Goal: Transaction & Acquisition: Purchase product/service

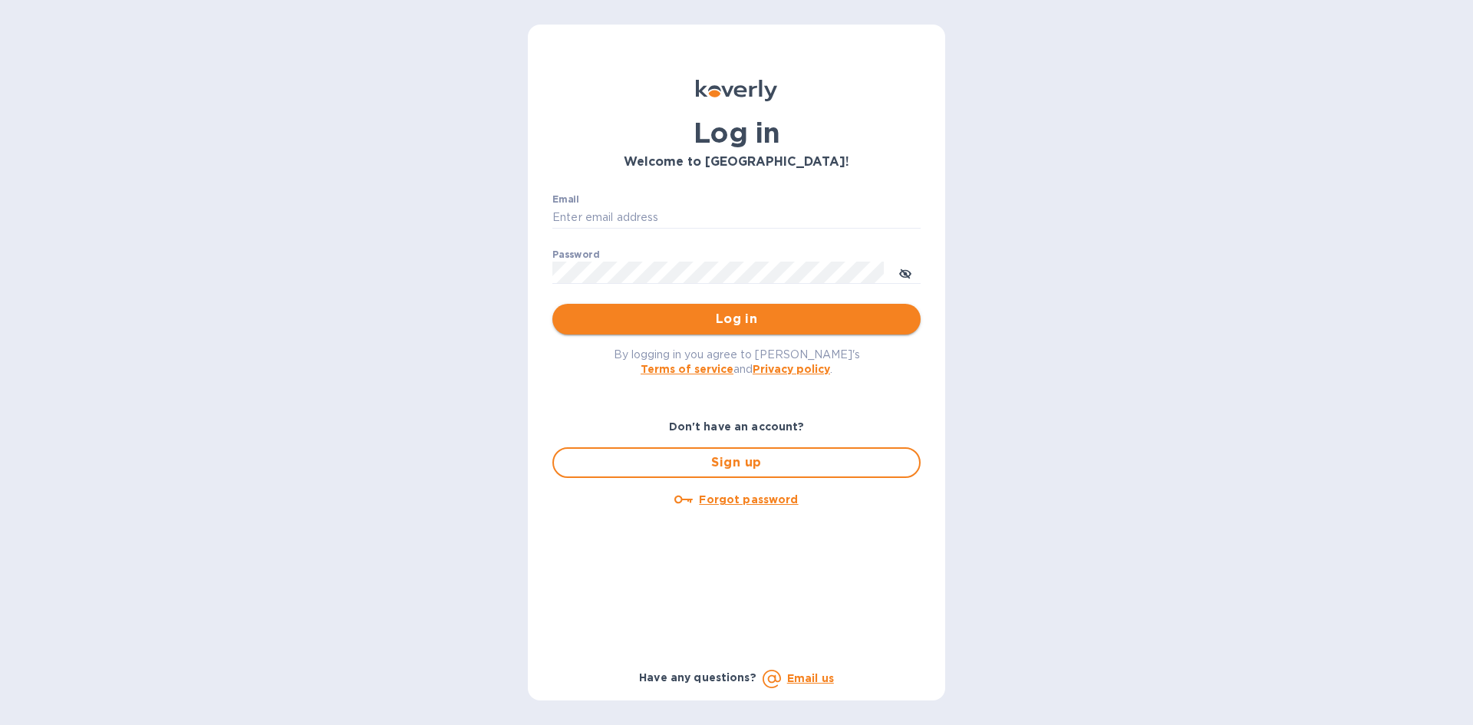
type input "[PERSON_NAME][EMAIL_ADDRESS][DOMAIN_NAME]"
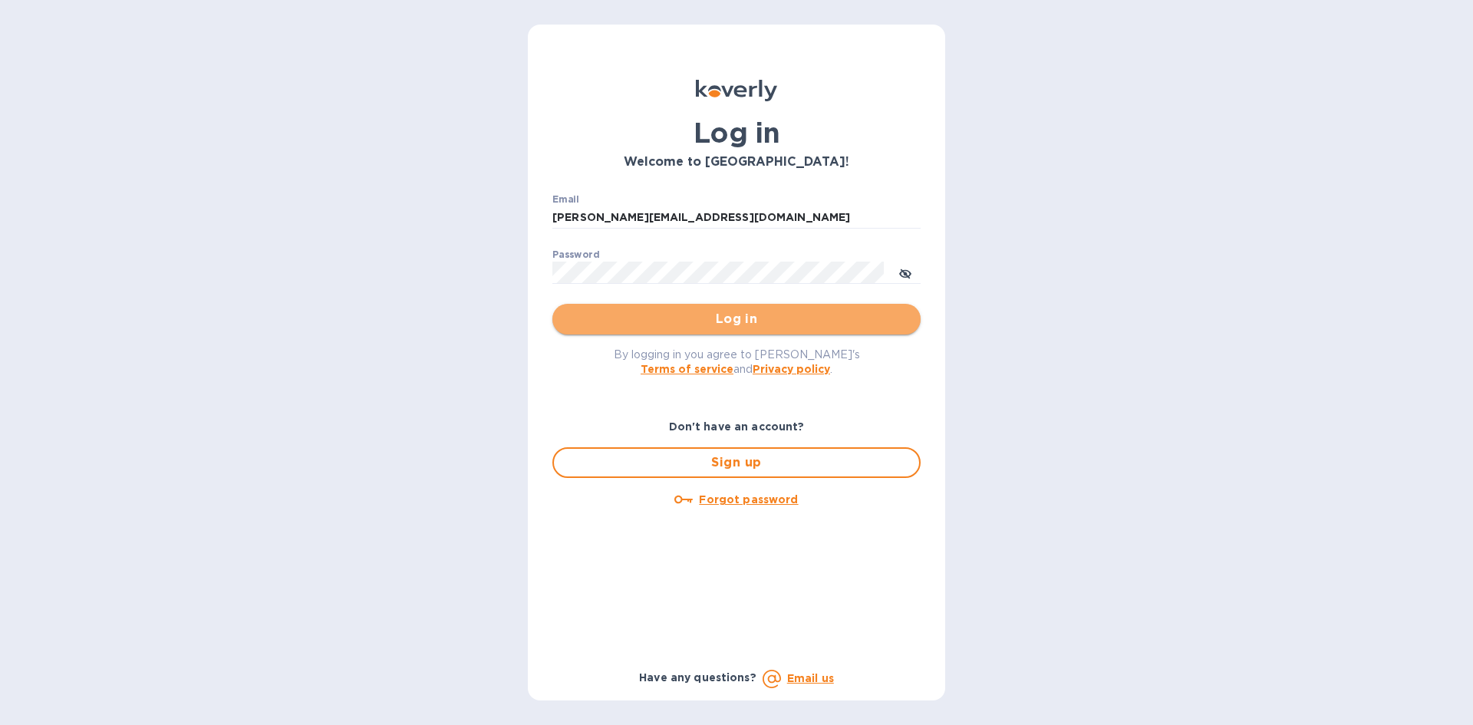
click at [720, 319] on span "Log in" at bounding box center [737, 319] width 344 height 18
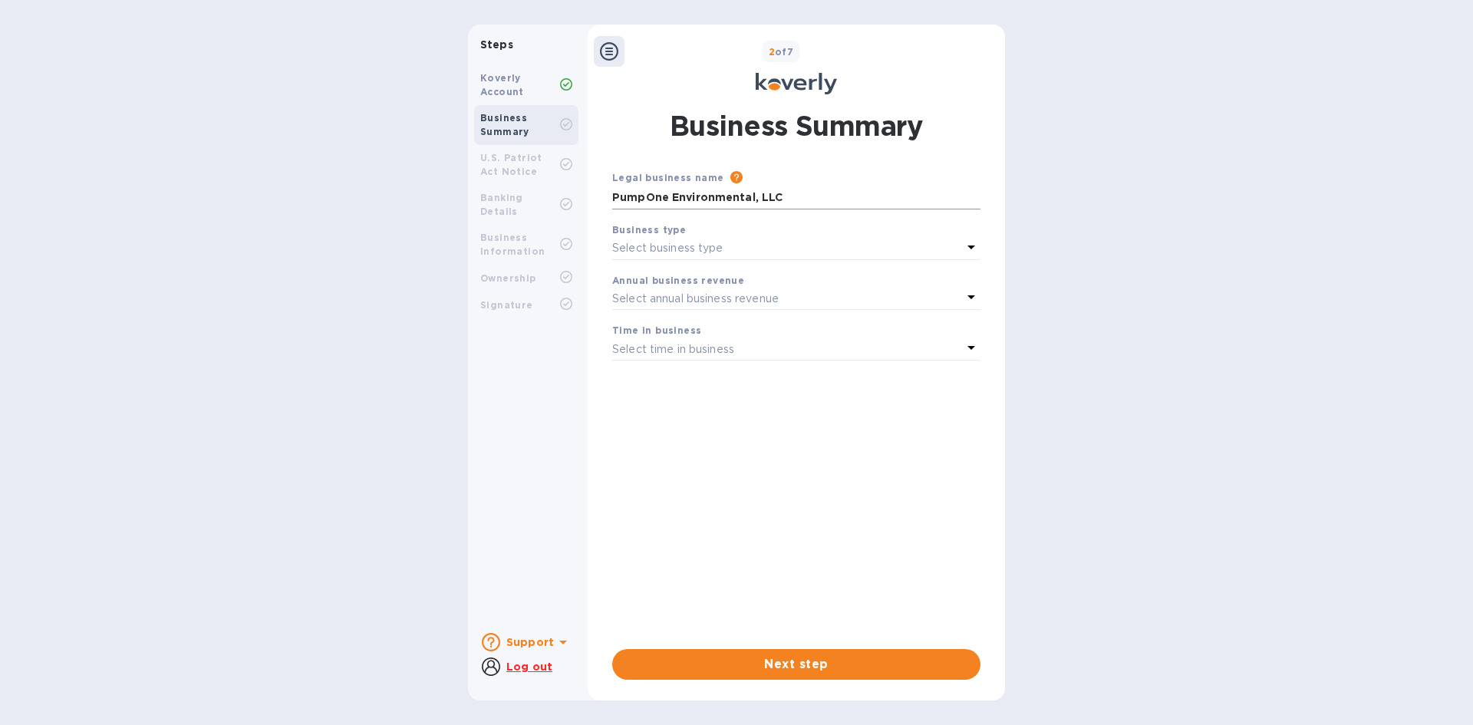
click at [754, 196] on input "PumpOne Environmental, LLC" at bounding box center [796, 197] width 368 height 23
click at [809, 660] on span "Next step" at bounding box center [796, 664] width 344 height 18
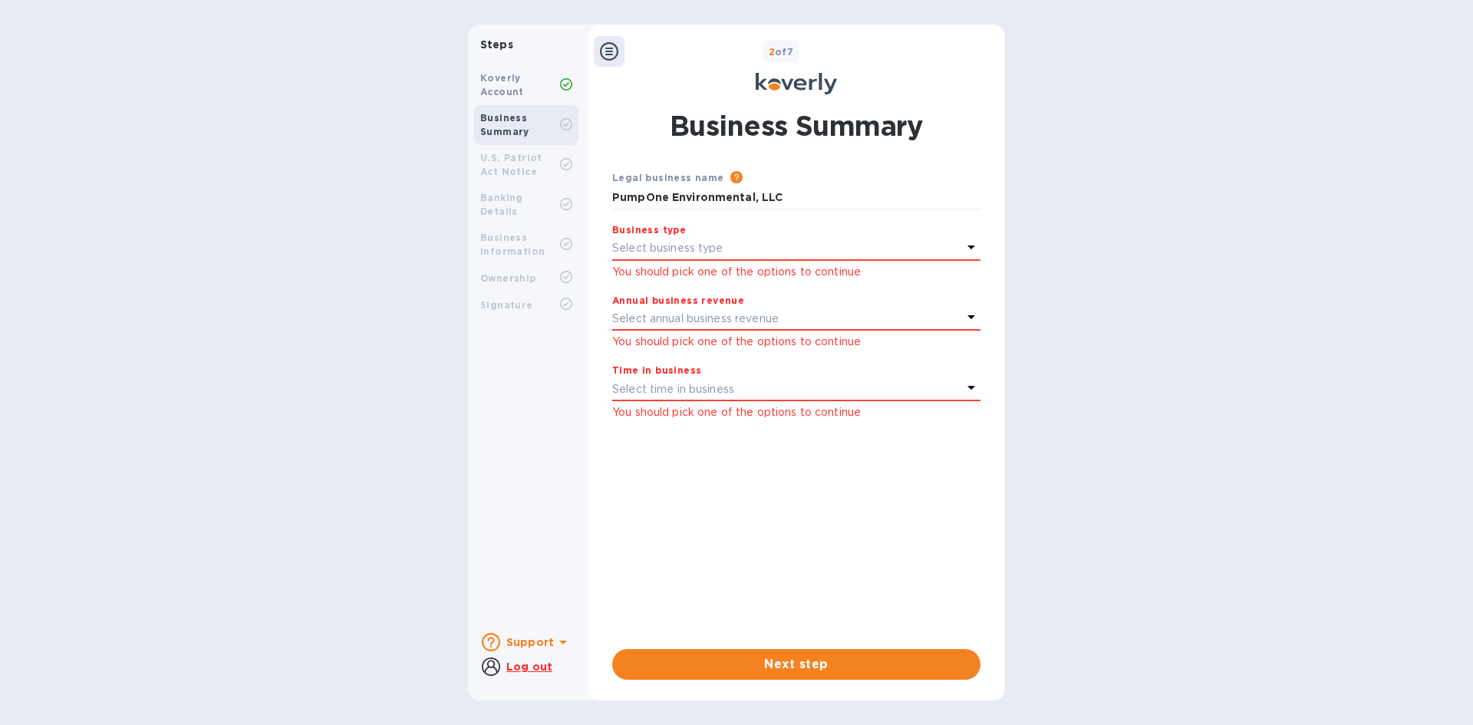
click at [750, 252] on div "Select business type" at bounding box center [787, 248] width 350 height 21
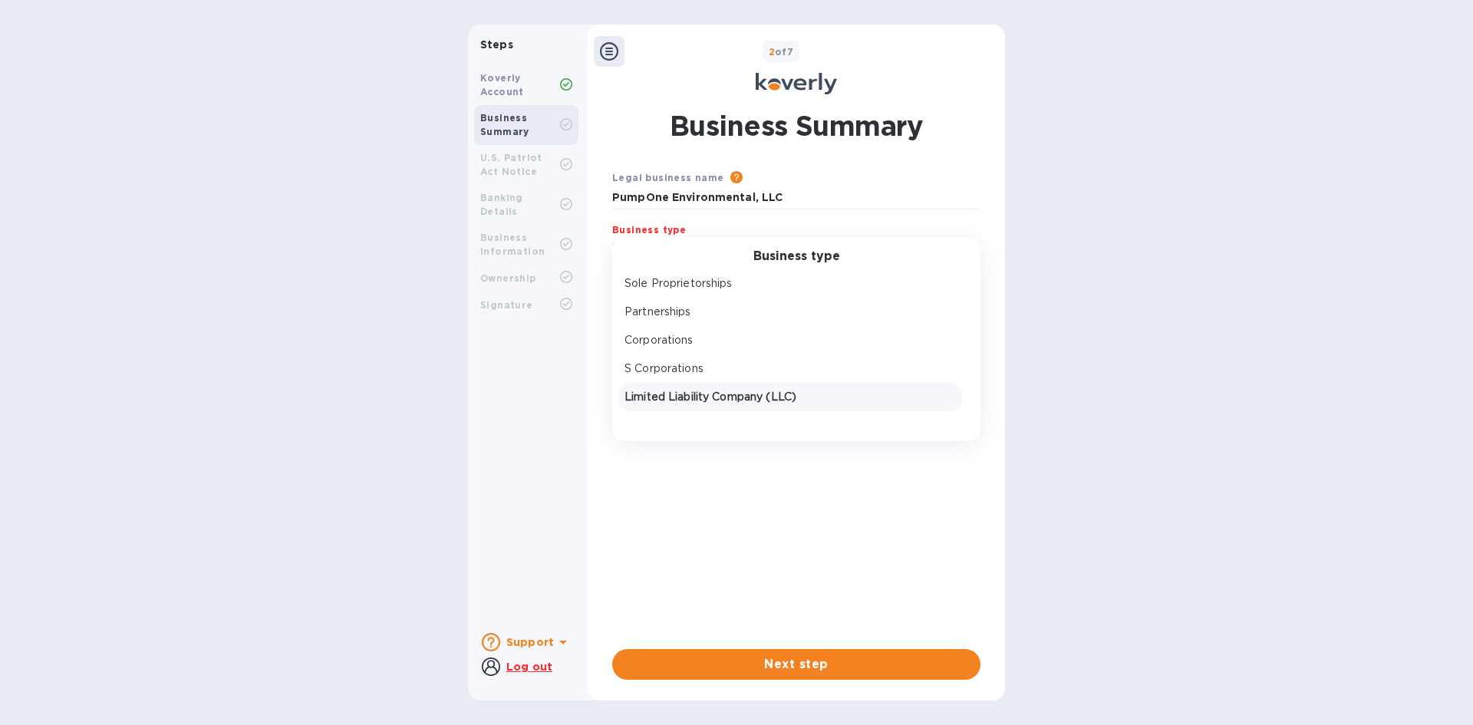
click at [671, 397] on p "Limited Liability Company (LLC)" at bounding box center [789, 397] width 331 height 16
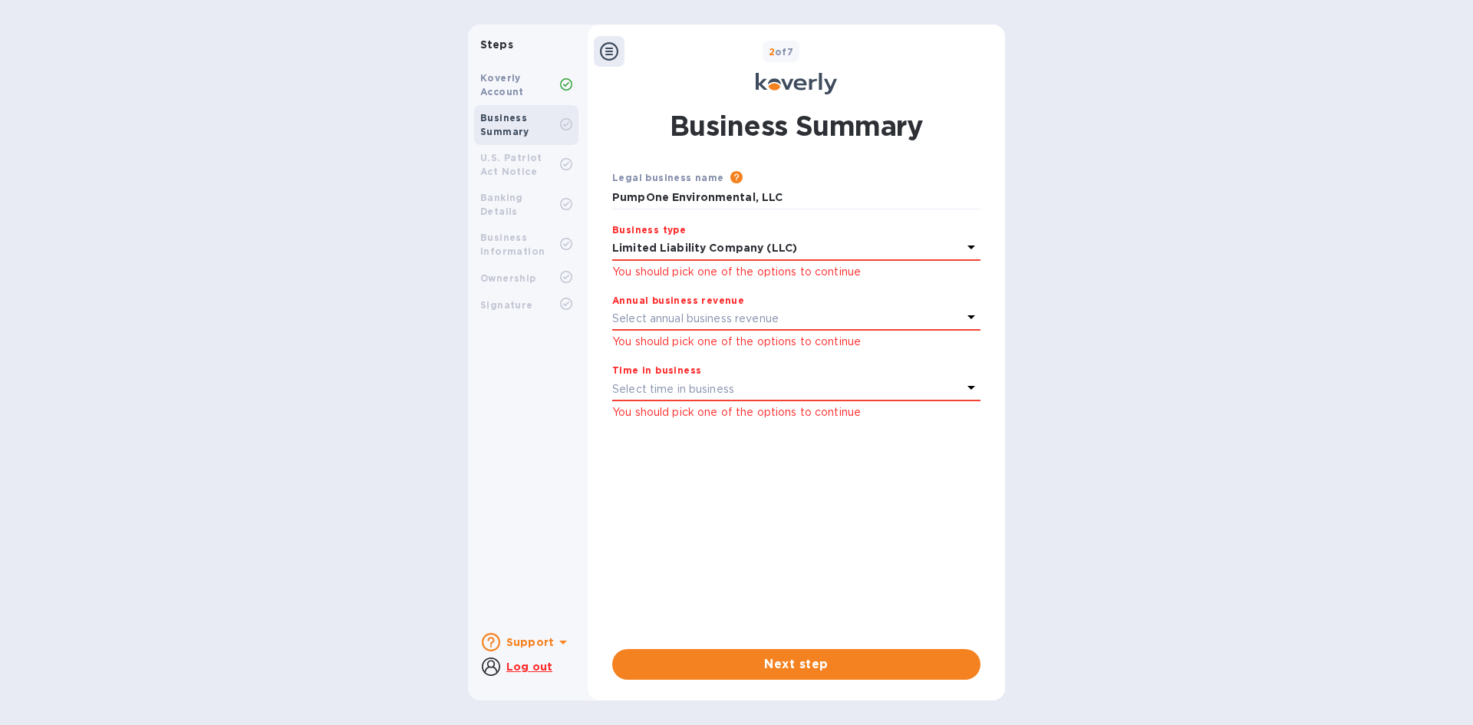
click at [708, 325] on p "Select annual business revenue" at bounding box center [695, 319] width 166 height 16
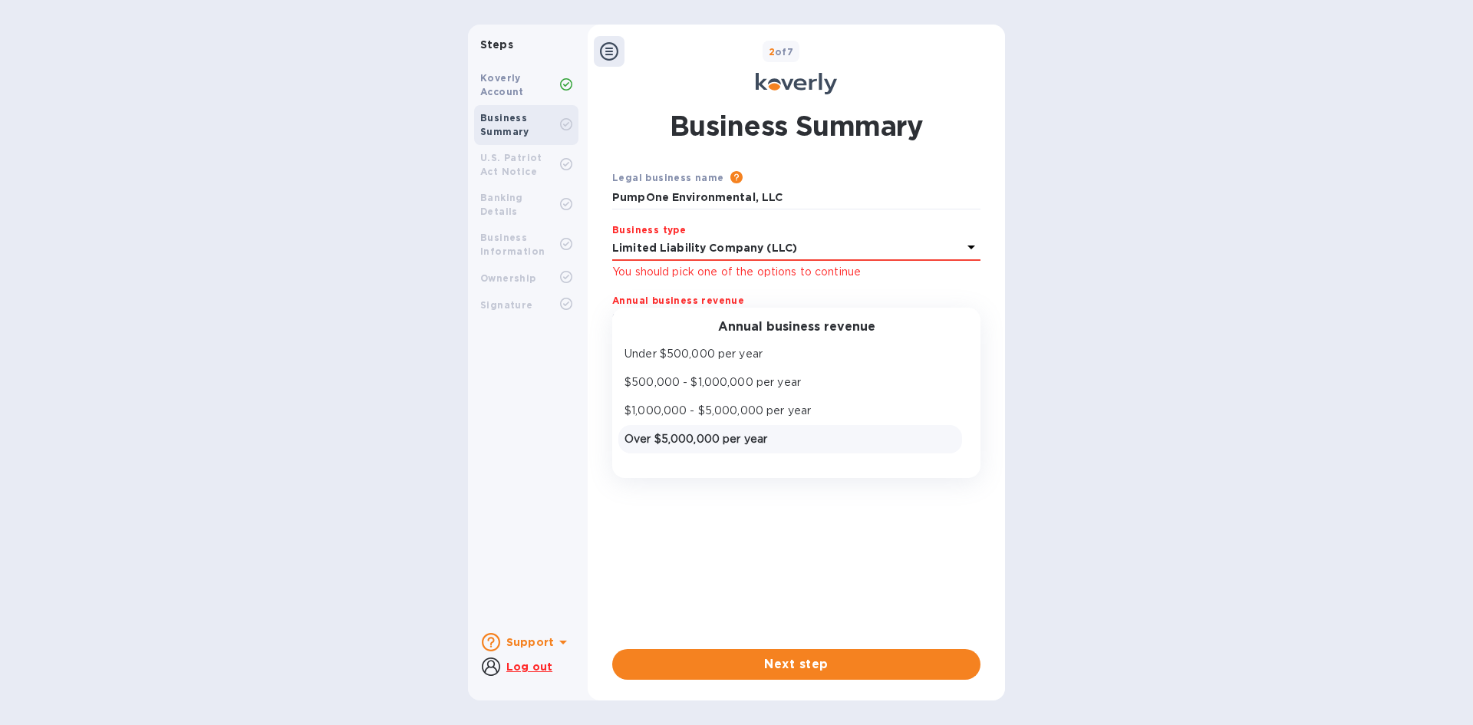
click at [697, 431] on p "Over $5,000,000 per year" at bounding box center [789, 439] width 331 height 16
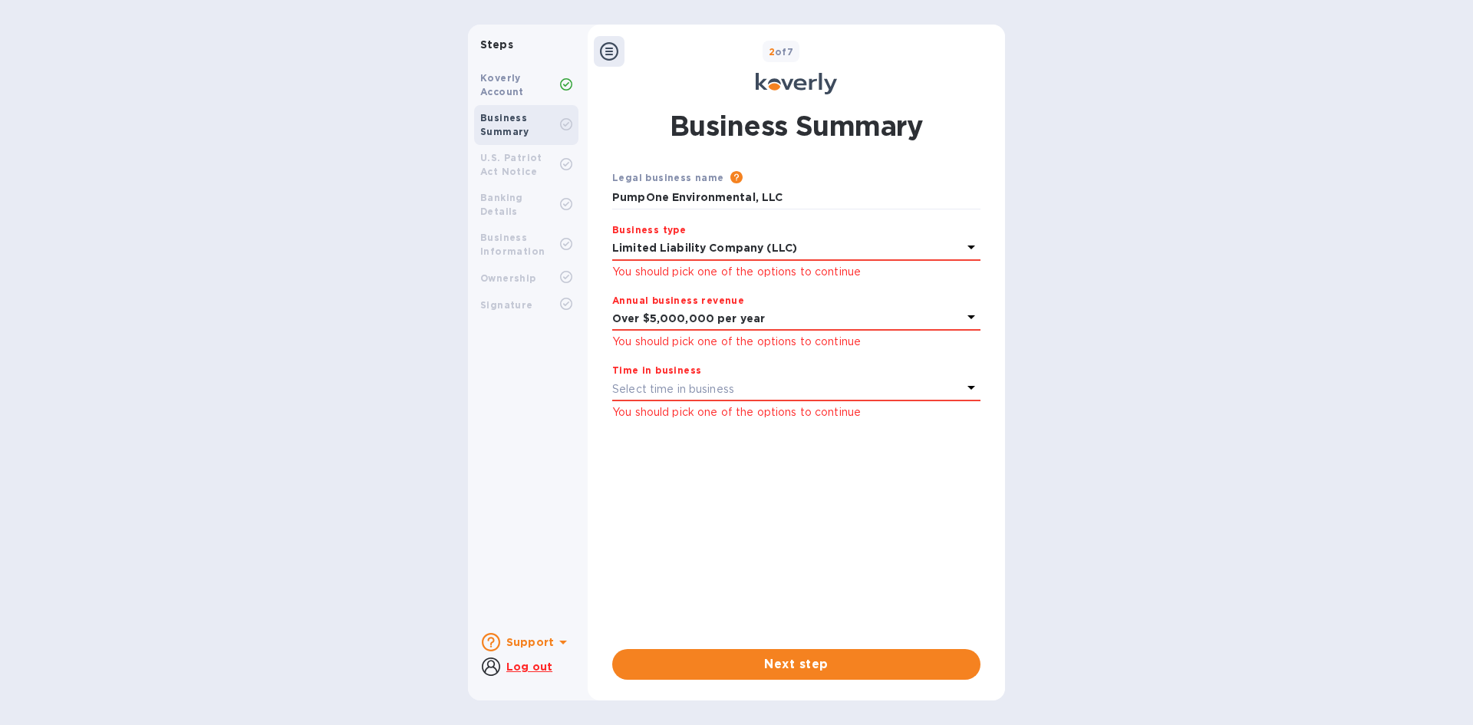
click at [716, 390] on p "Select time in business" at bounding box center [673, 389] width 122 height 16
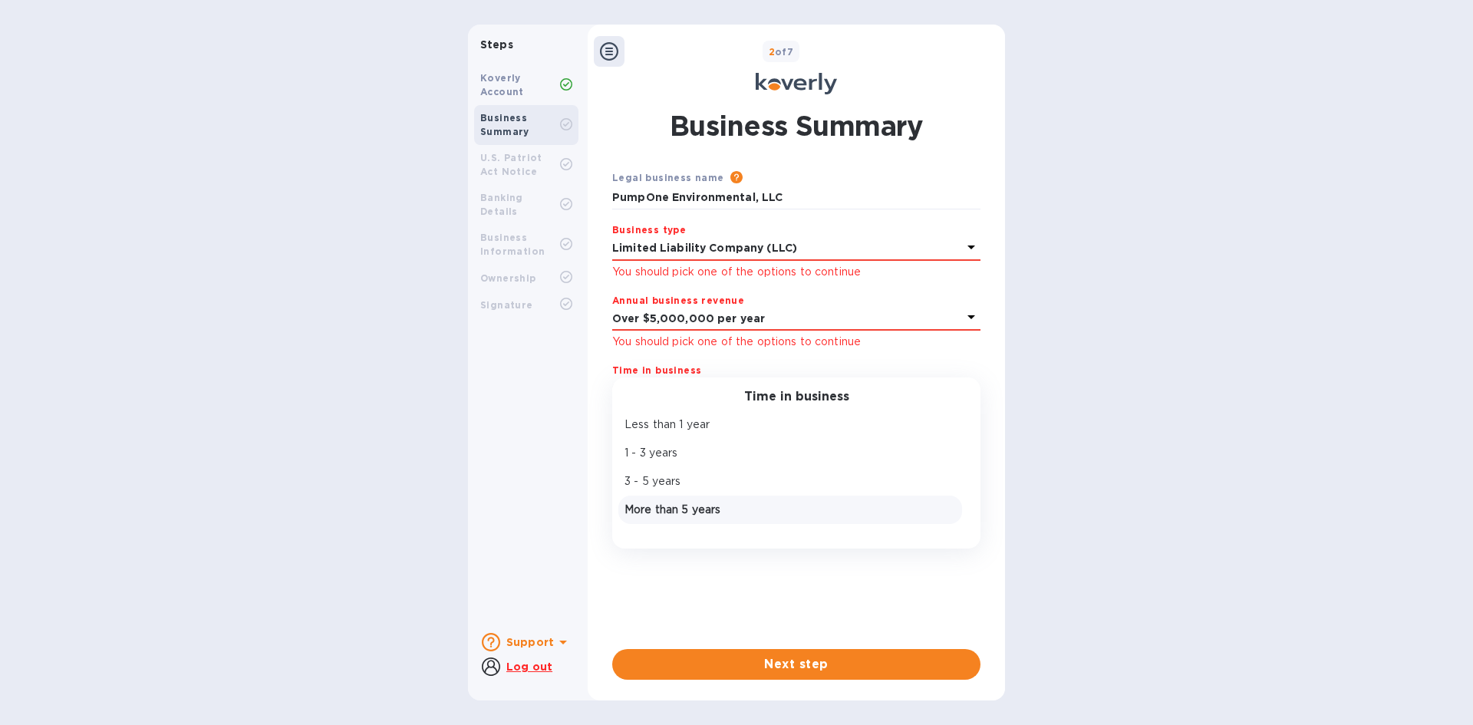
click at [684, 509] on p "More than 5 years" at bounding box center [789, 510] width 331 height 16
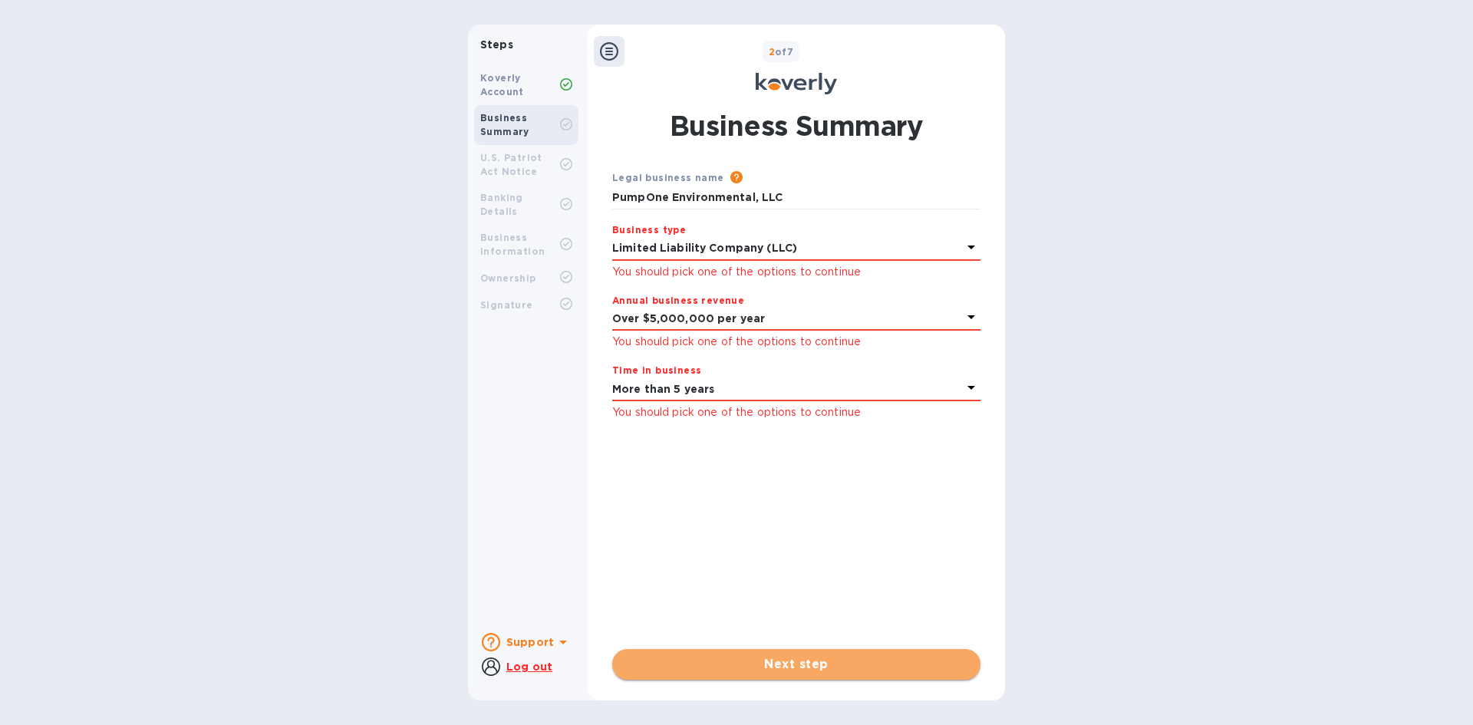
click at [773, 663] on span "Next step" at bounding box center [796, 664] width 344 height 18
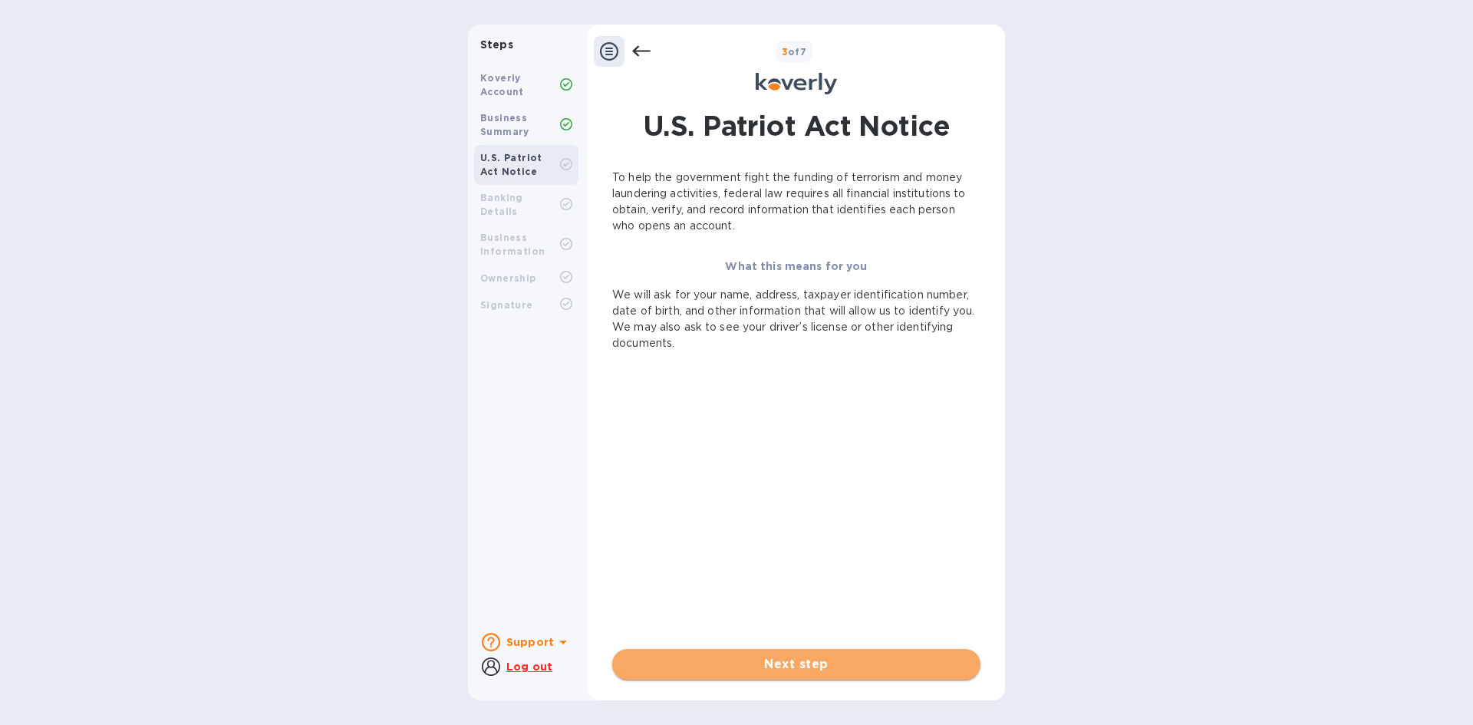
click at [784, 674] on button "Next step" at bounding box center [796, 664] width 368 height 31
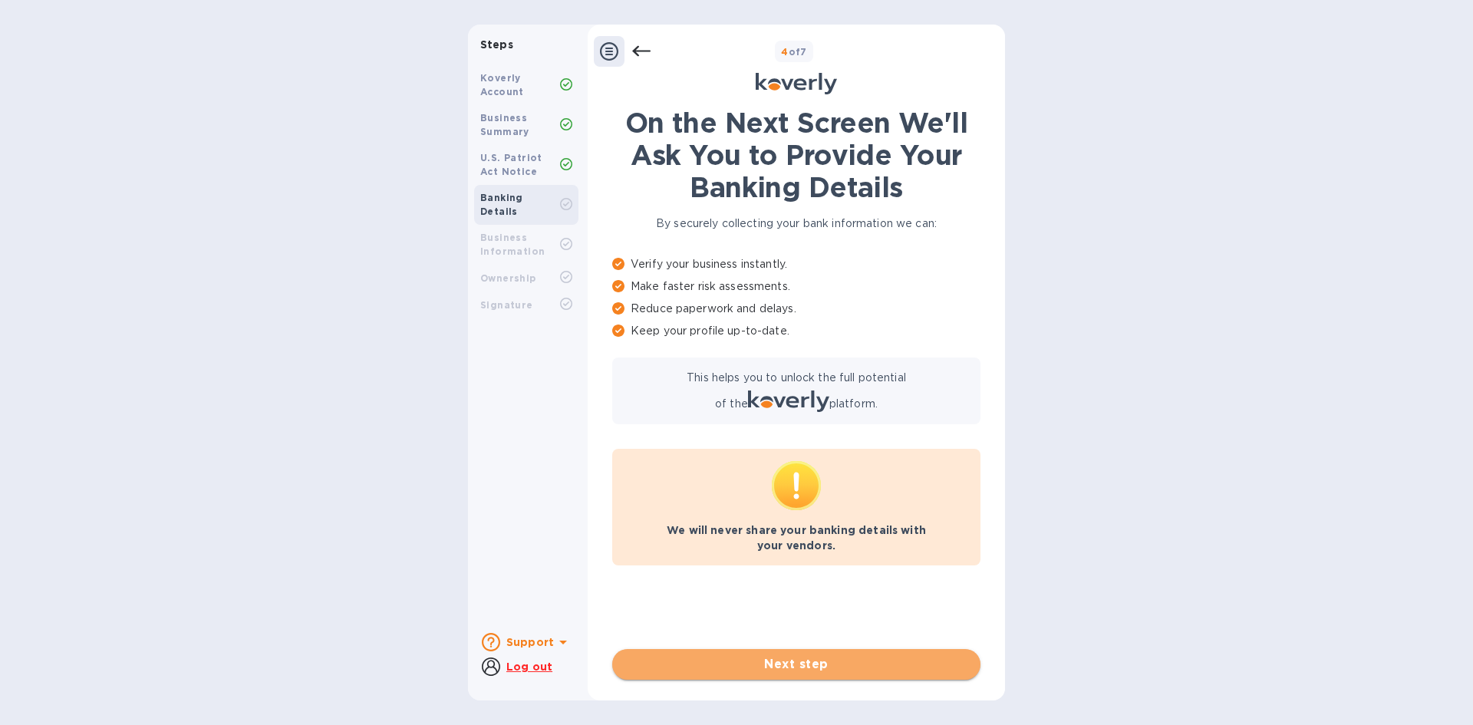
click at [790, 661] on span "Next step" at bounding box center [796, 664] width 344 height 18
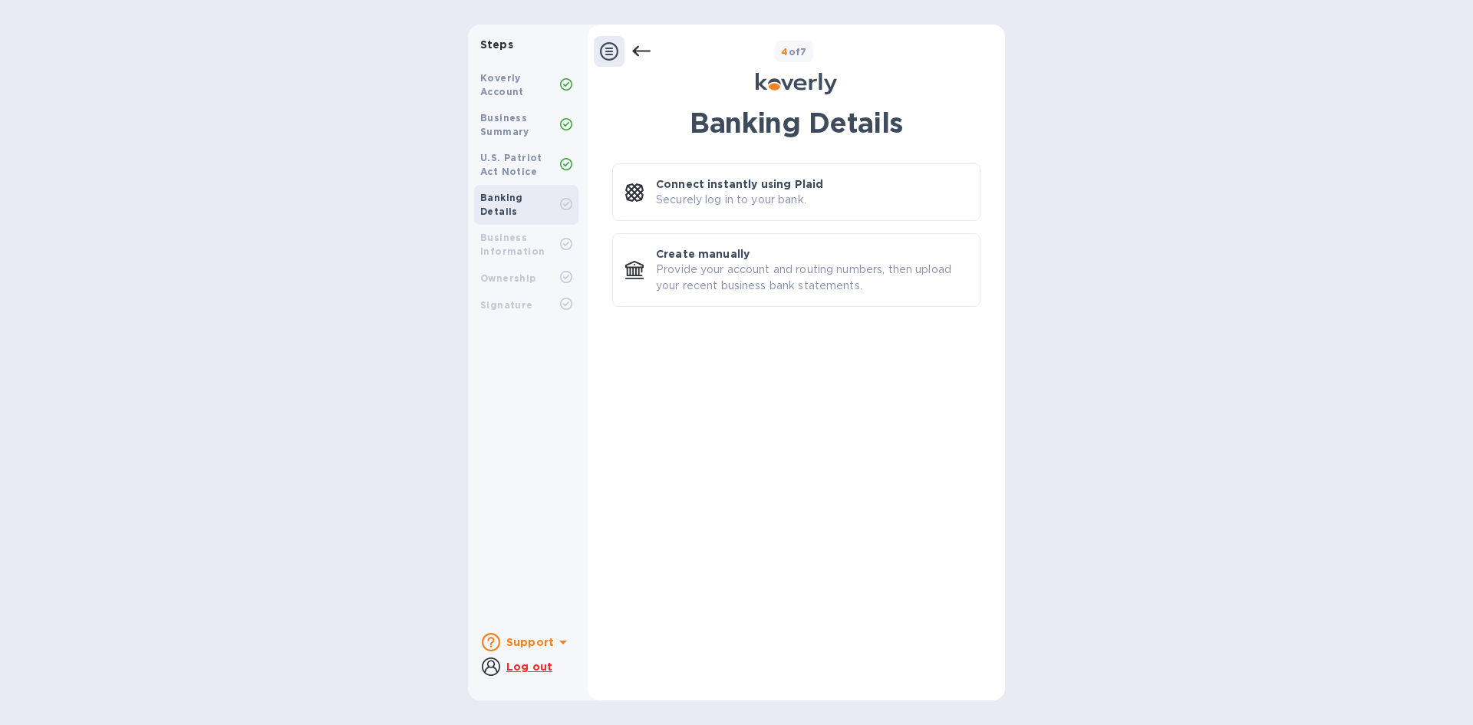
click at [608, 54] on icon at bounding box center [609, 51] width 18 height 18
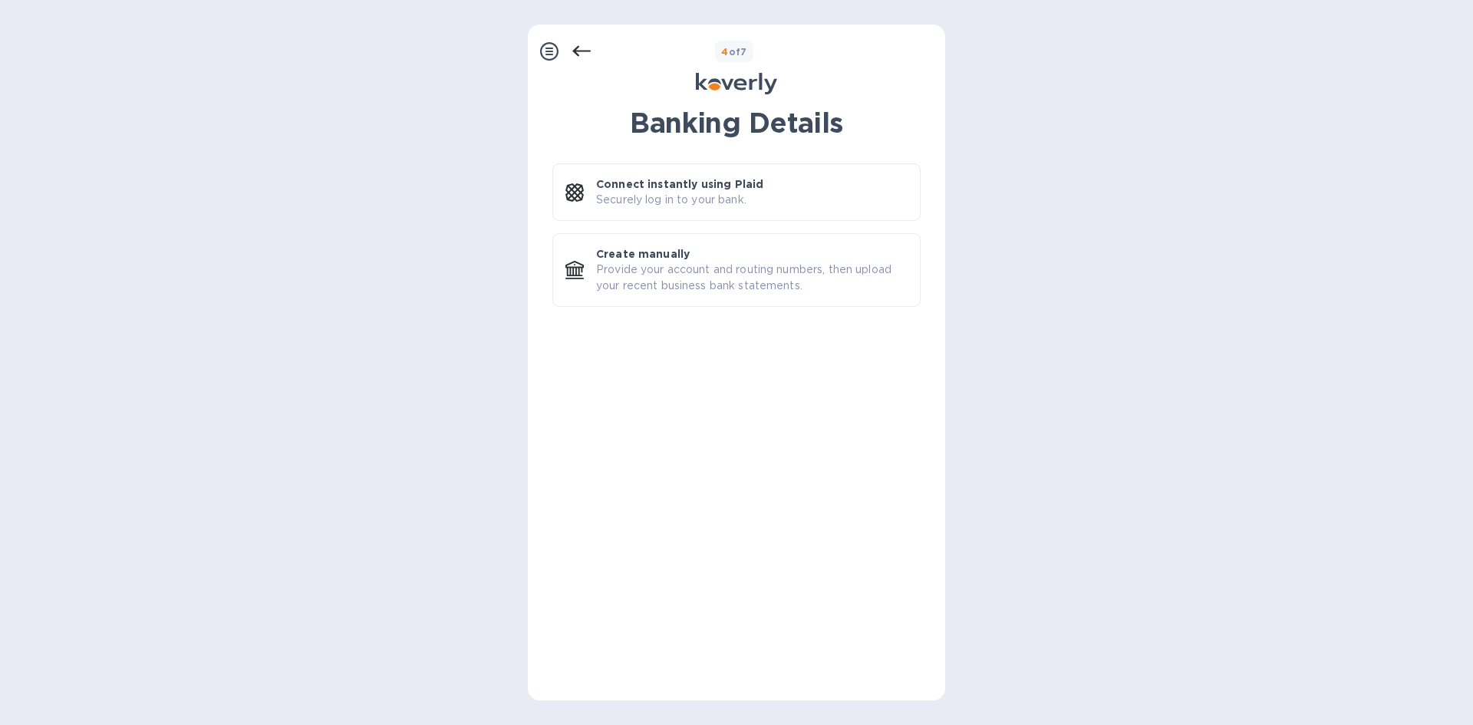
click at [549, 54] on icon at bounding box center [549, 51] width 18 height 18
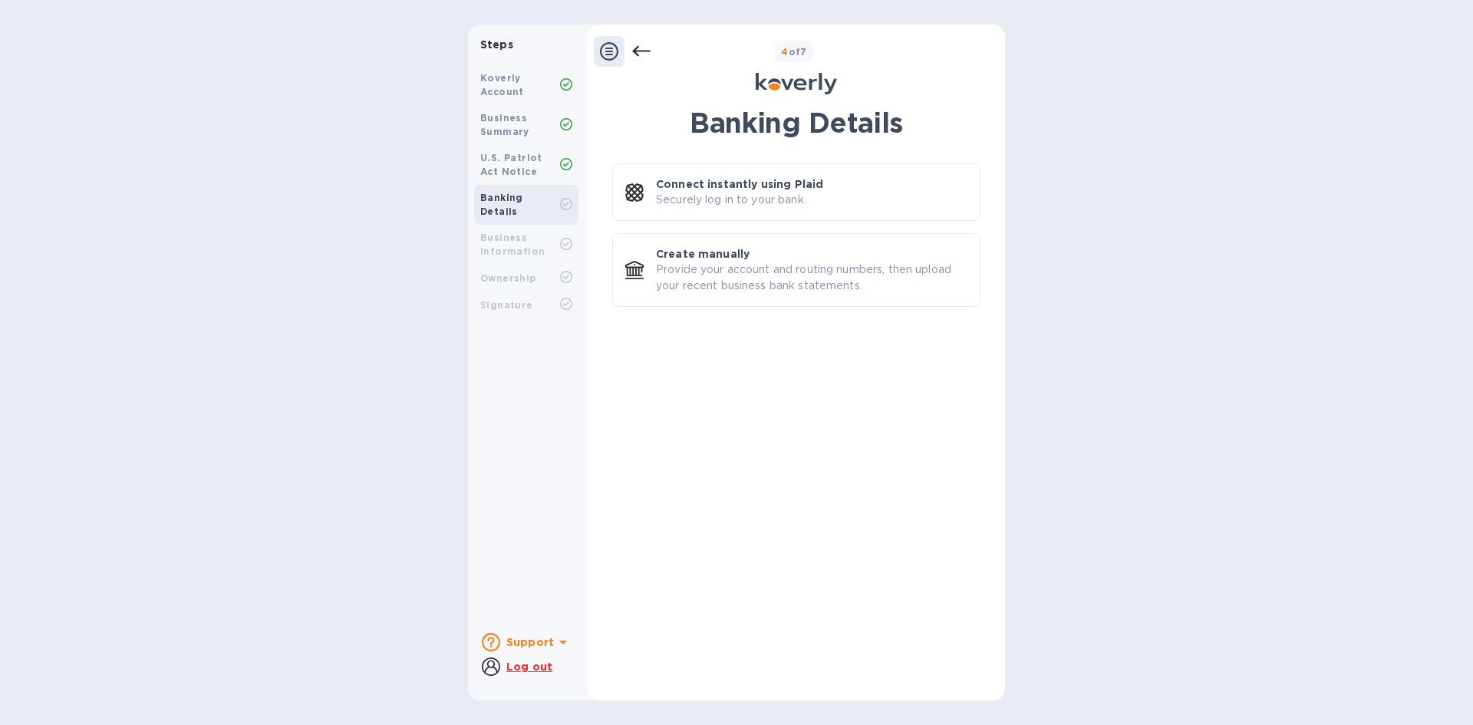
click at [503, 87] on b "Koverly Account" at bounding box center [502, 84] width 44 height 25
click at [812, 341] on div "Banking Details Connect instantly using Plaid Securely log in to your bank. Cre…" at bounding box center [796, 393] width 368 height 573
click at [727, 280] on p "Provide your account and routing numbers, then upload your recent business bank…" at bounding box center [811, 278] width 311 height 32
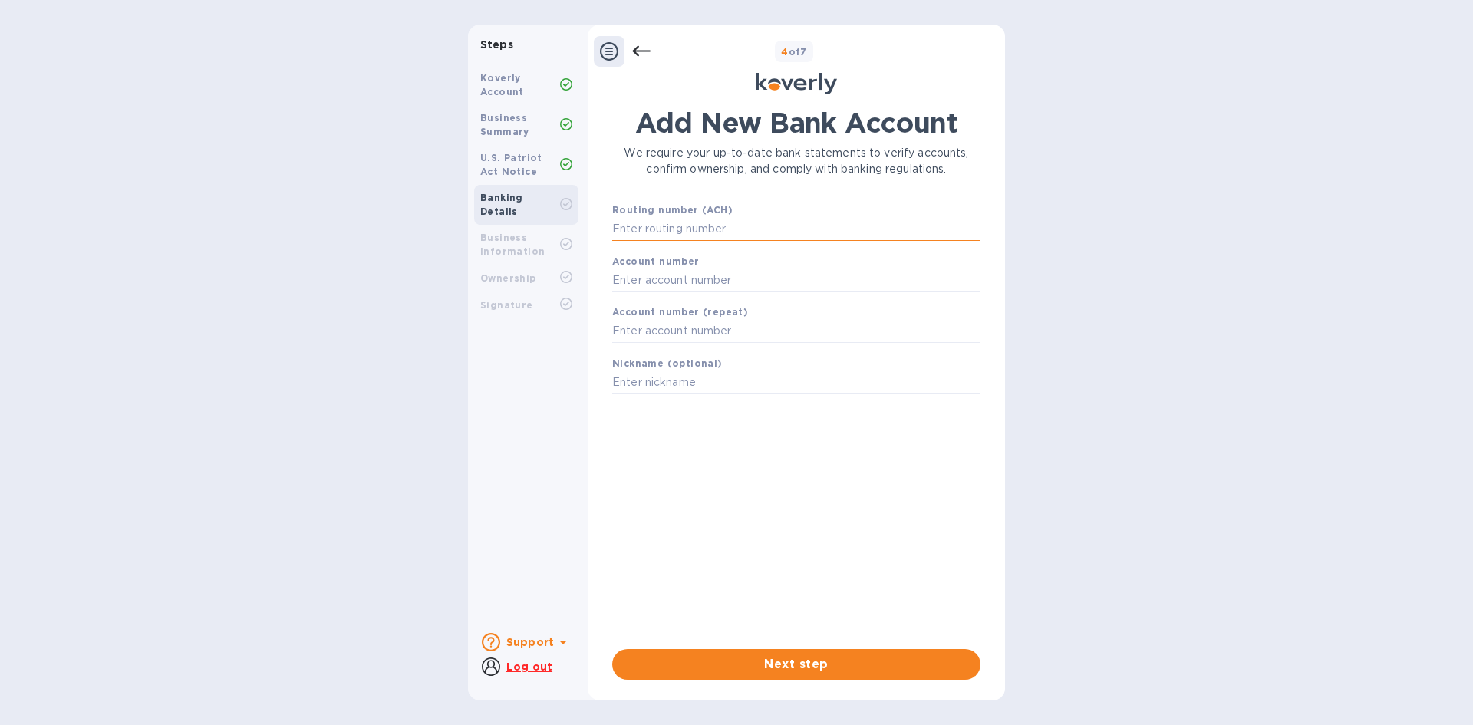
click at [721, 223] on input "text" at bounding box center [796, 229] width 368 height 23
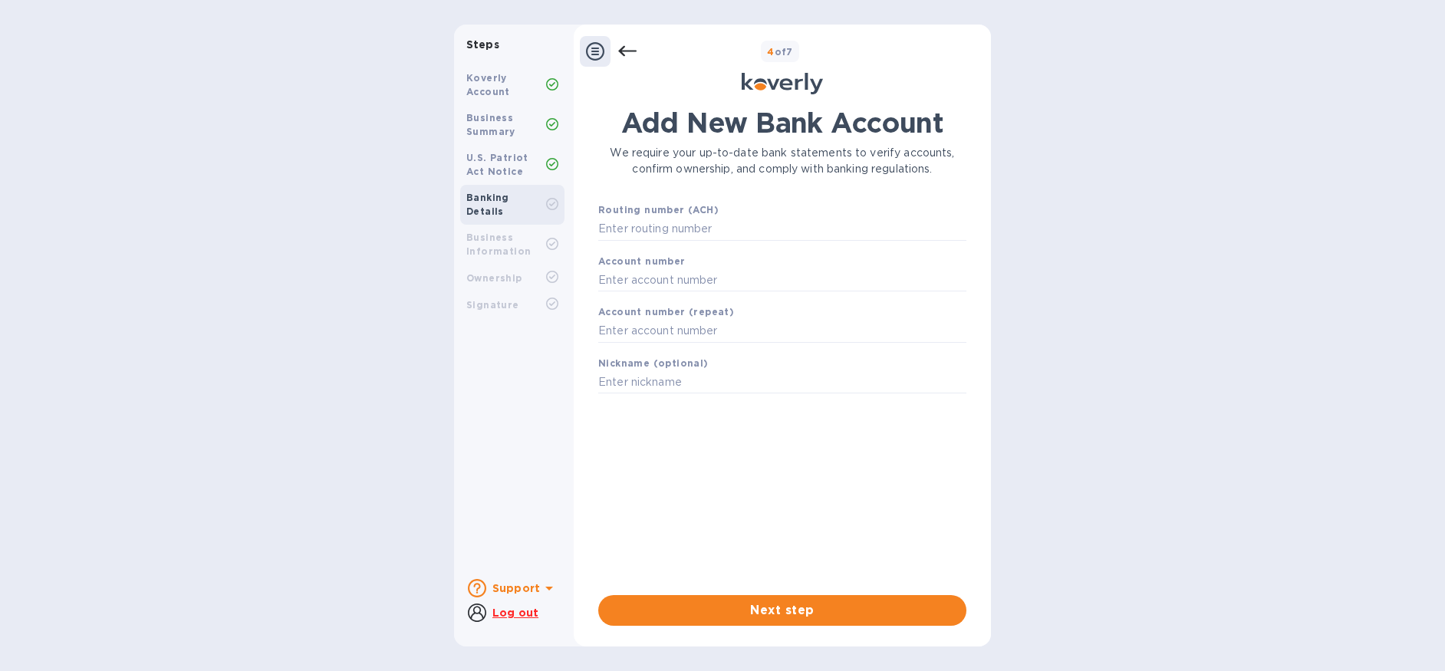
drag, startPoint x: 776, startPoint y: 323, endPoint x: 770, endPoint y: 308, distance: 16.3
click at [776, 323] on input "text" at bounding box center [782, 331] width 368 height 23
click at [766, 226] on input "text" at bounding box center [782, 229] width 368 height 23
click at [709, 229] on input "text" at bounding box center [782, 229] width 368 height 23
click at [665, 225] on input "text" at bounding box center [782, 229] width 368 height 23
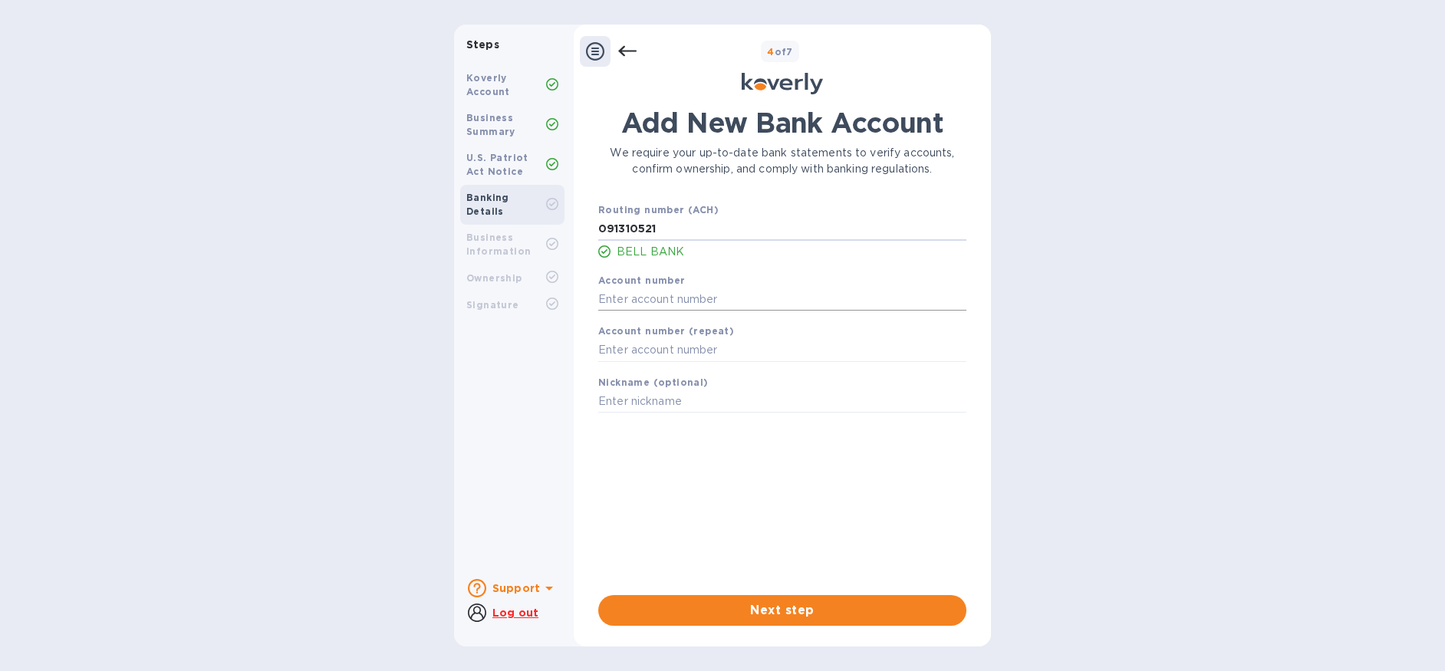
type input "091310521"
click at [709, 292] on input "text" at bounding box center [782, 299] width 368 height 23
type input "6521692357"
click at [701, 342] on input "text" at bounding box center [782, 350] width 368 height 23
type input "6521692357"
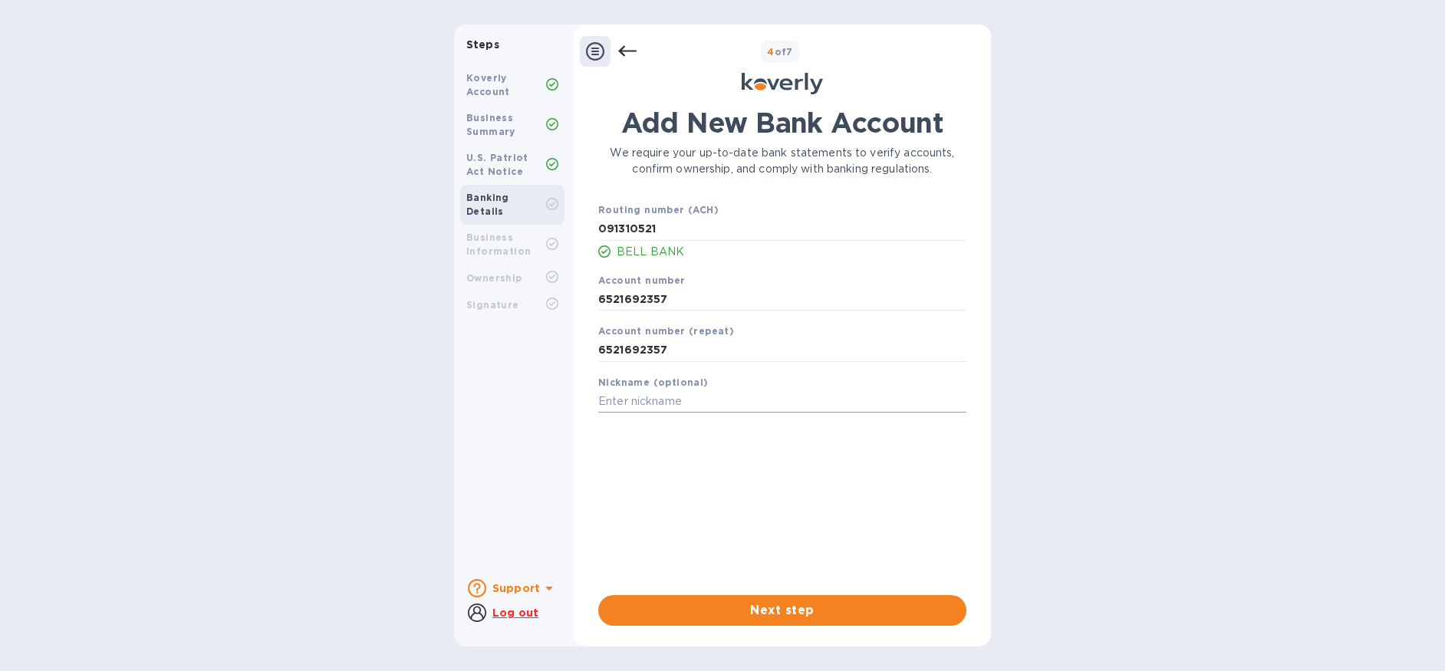
click at [683, 398] on input "text" at bounding box center [782, 401] width 368 height 23
type input "Bell"
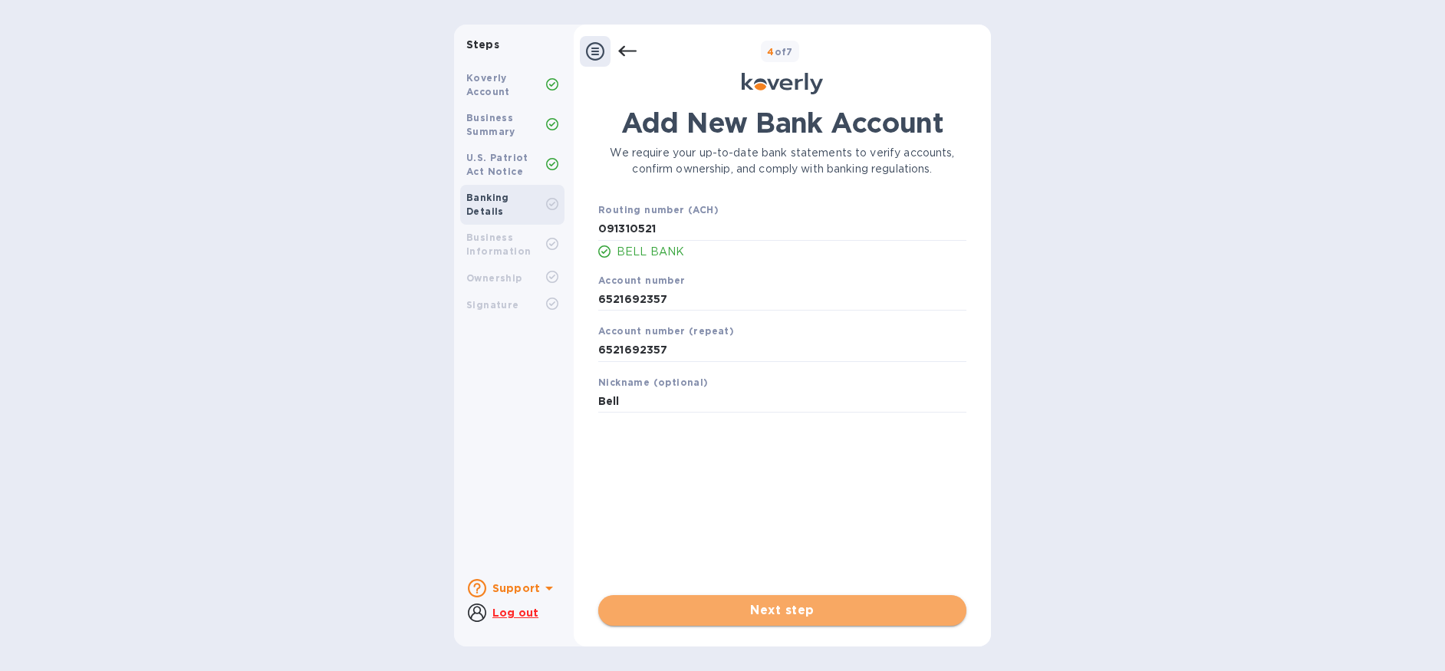
click at [743, 611] on span "Next step" at bounding box center [783, 610] width 344 height 18
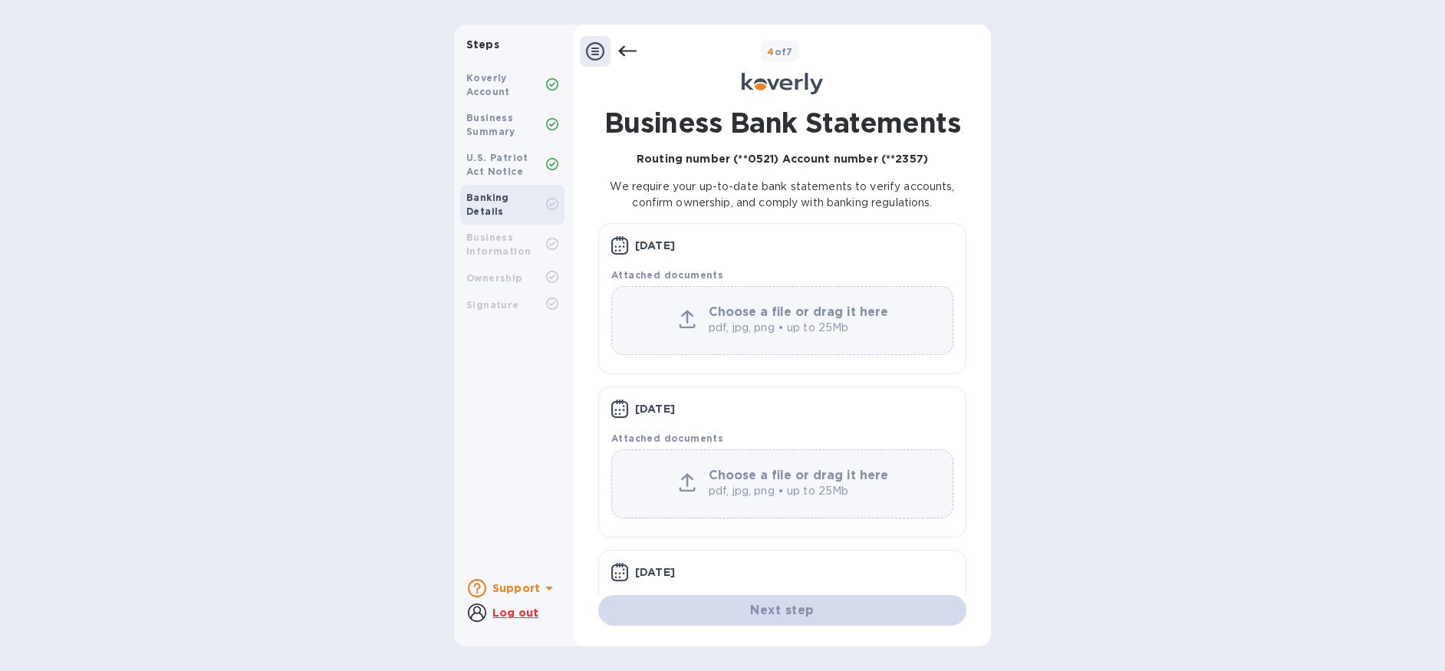
click at [595, 50] on icon at bounding box center [595, 51] width 18 height 18
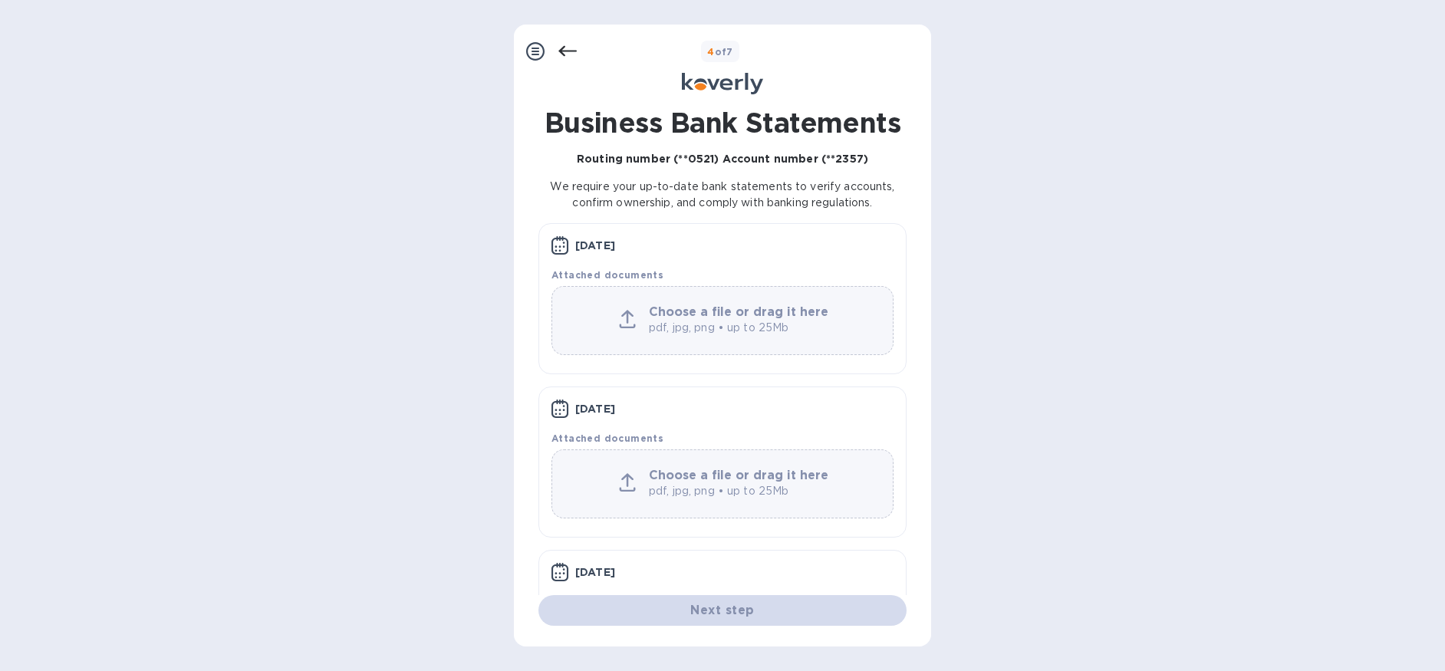
click at [563, 48] on icon at bounding box center [568, 51] width 18 height 11
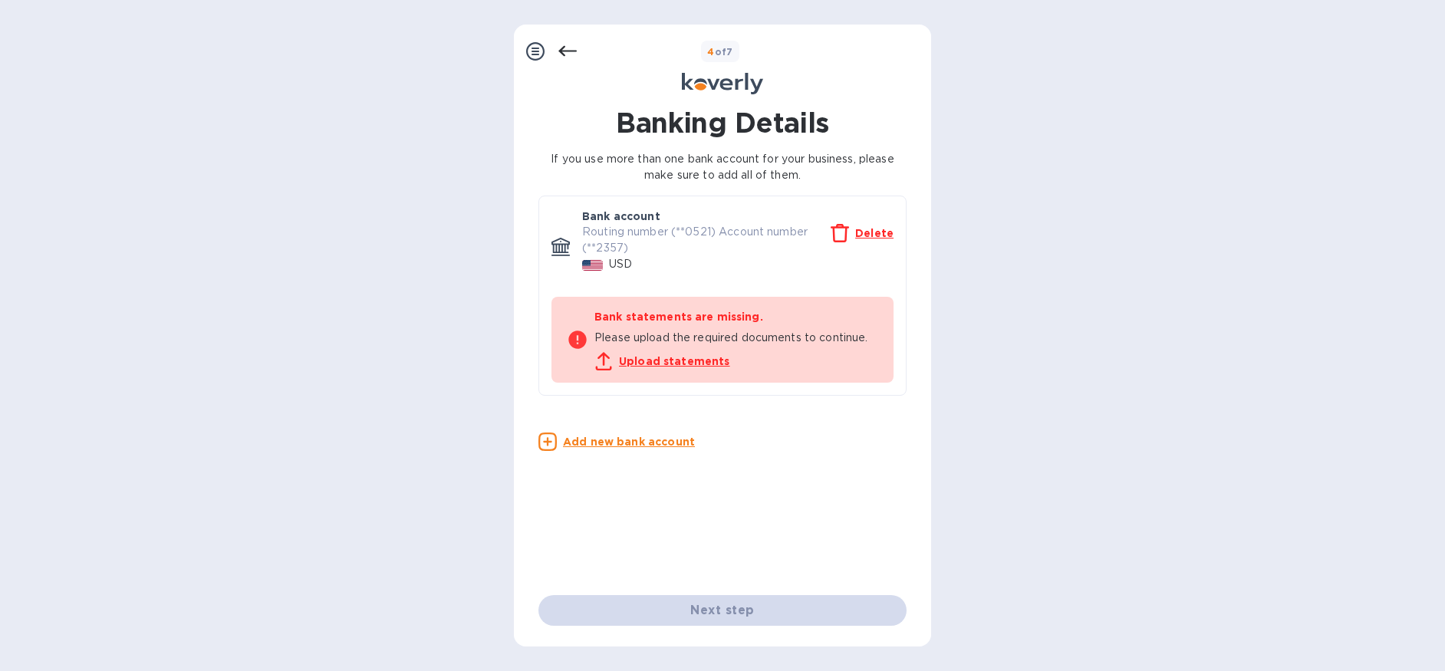
click at [569, 48] on icon at bounding box center [568, 51] width 18 height 18
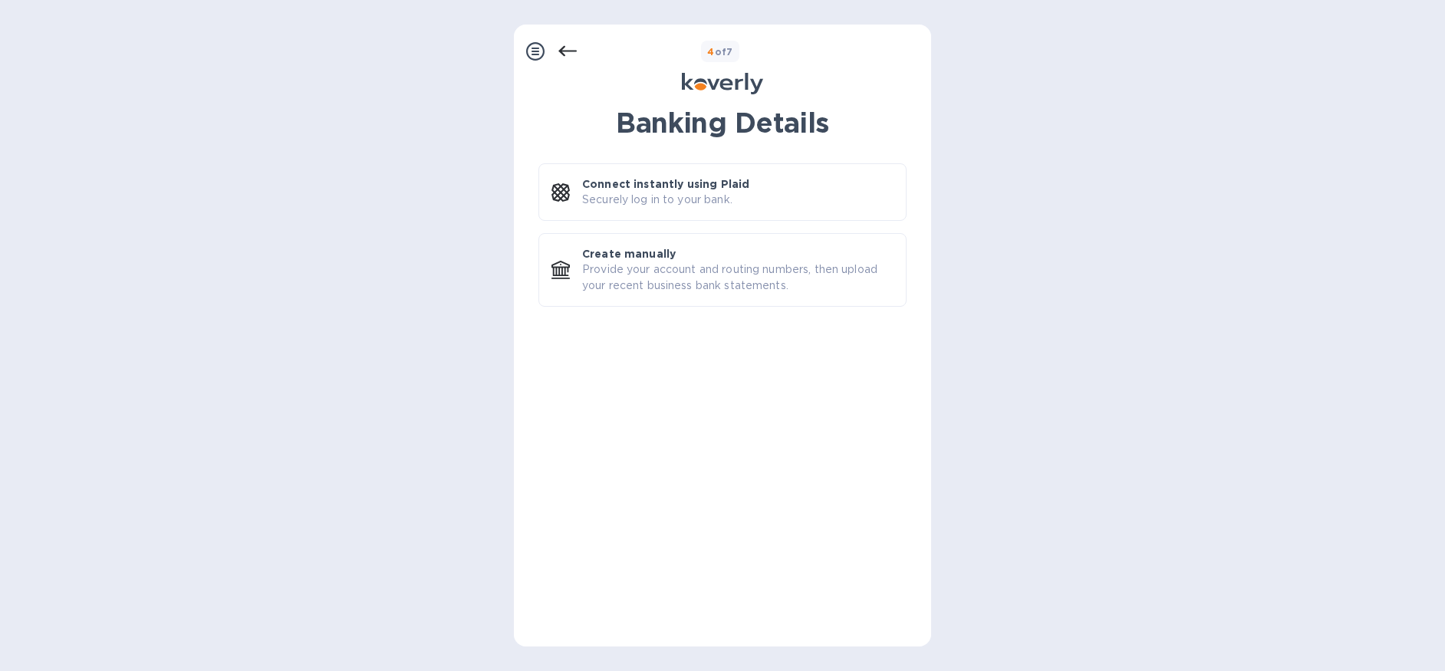
click at [562, 48] on icon at bounding box center [568, 51] width 18 height 18
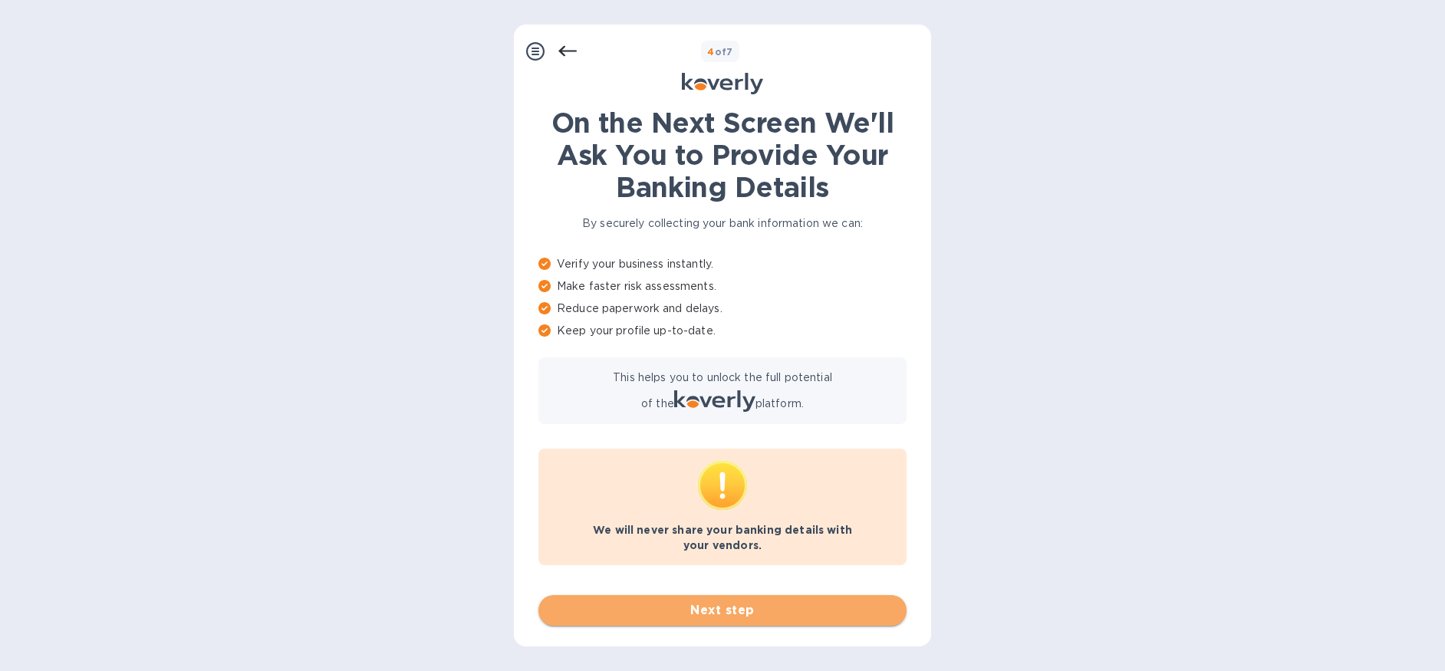
click at [723, 612] on span "Next step" at bounding box center [723, 610] width 344 height 18
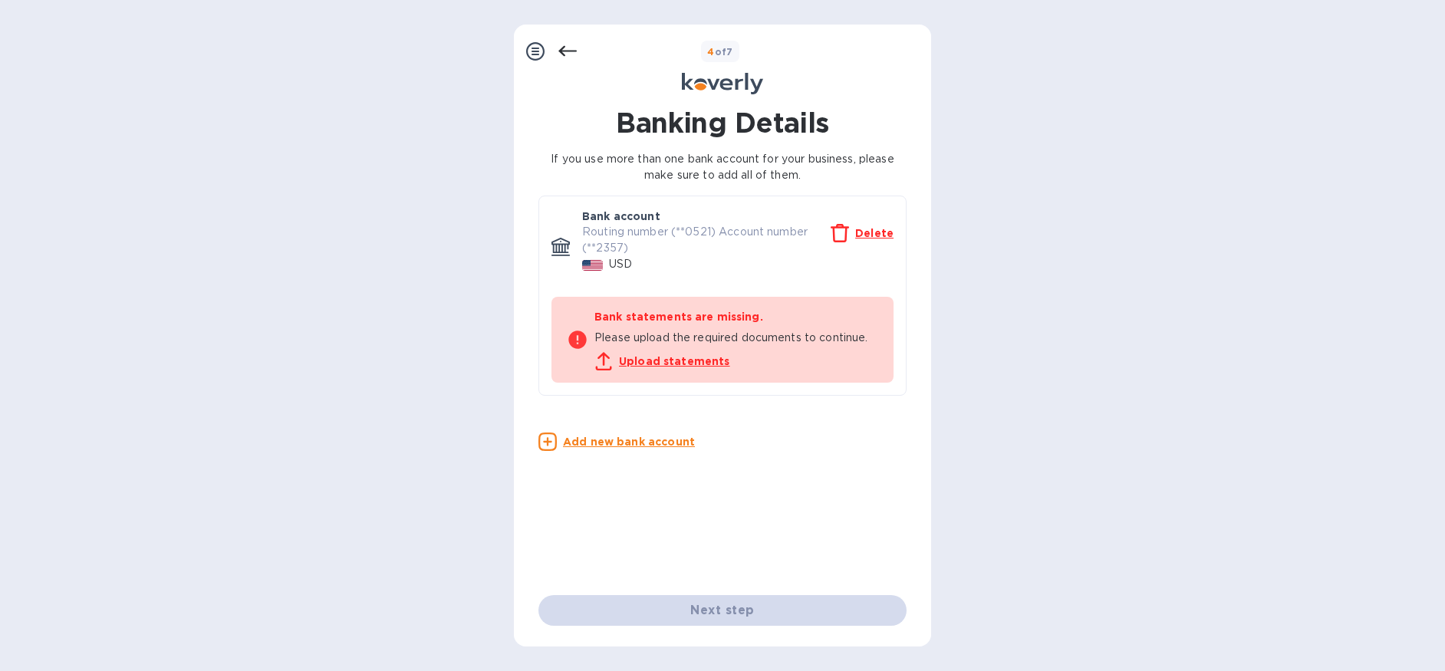
click at [878, 232] on u "Delete" at bounding box center [874, 233] width 38 height 12
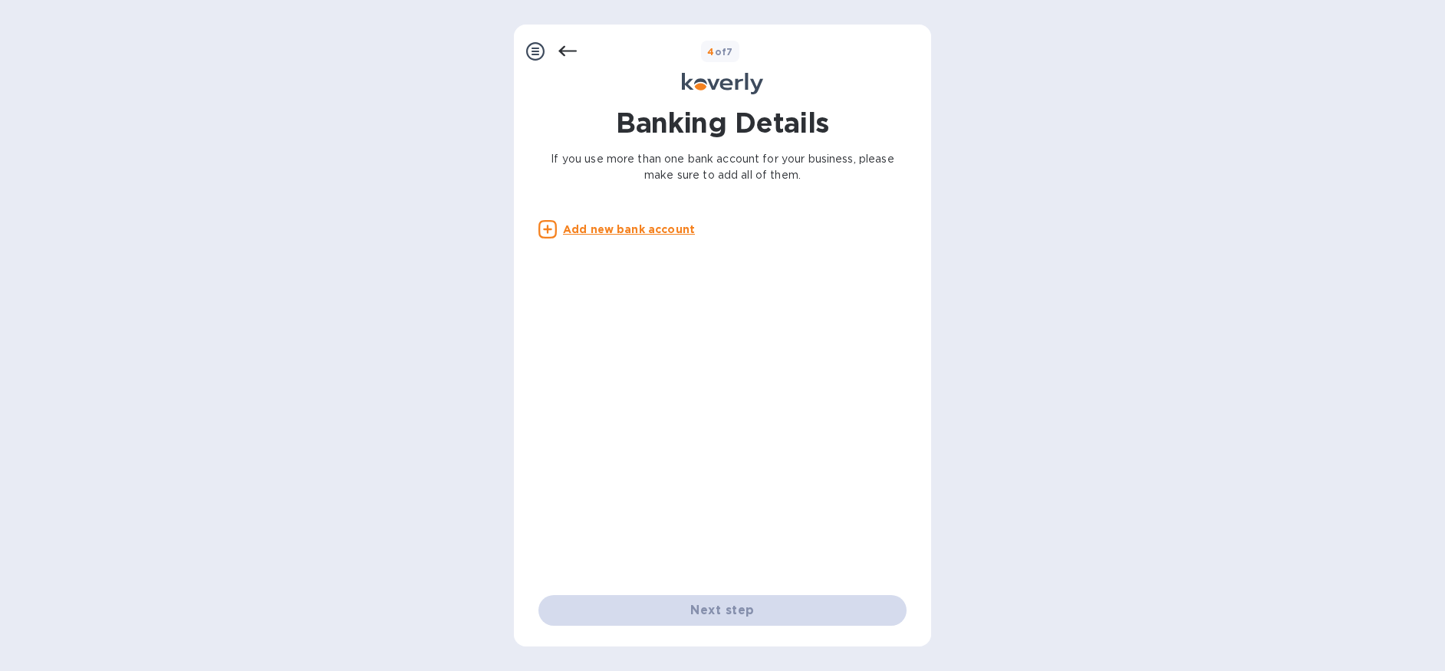
click at [562, 51] on icon at bounding box center [568, 51] width 18 height 11
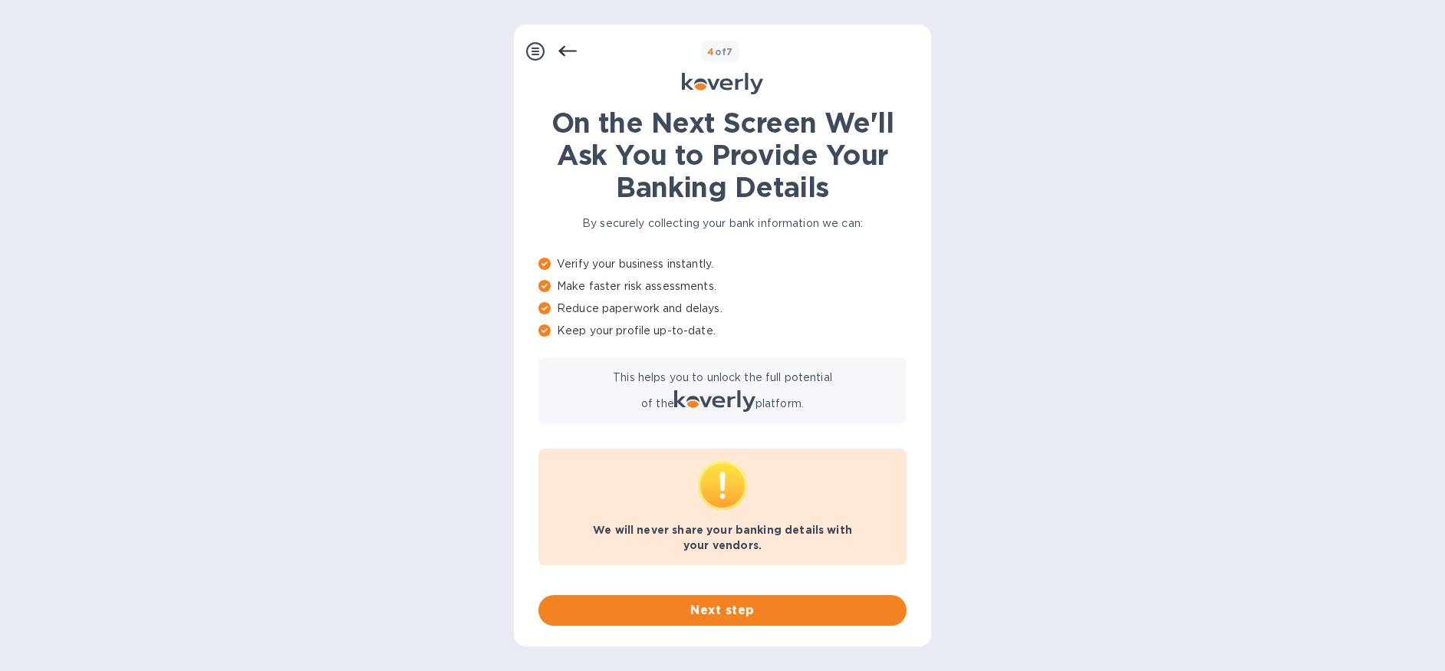
click at [562, 51] on icon at bounding box center [568, 51] width 18 height 11
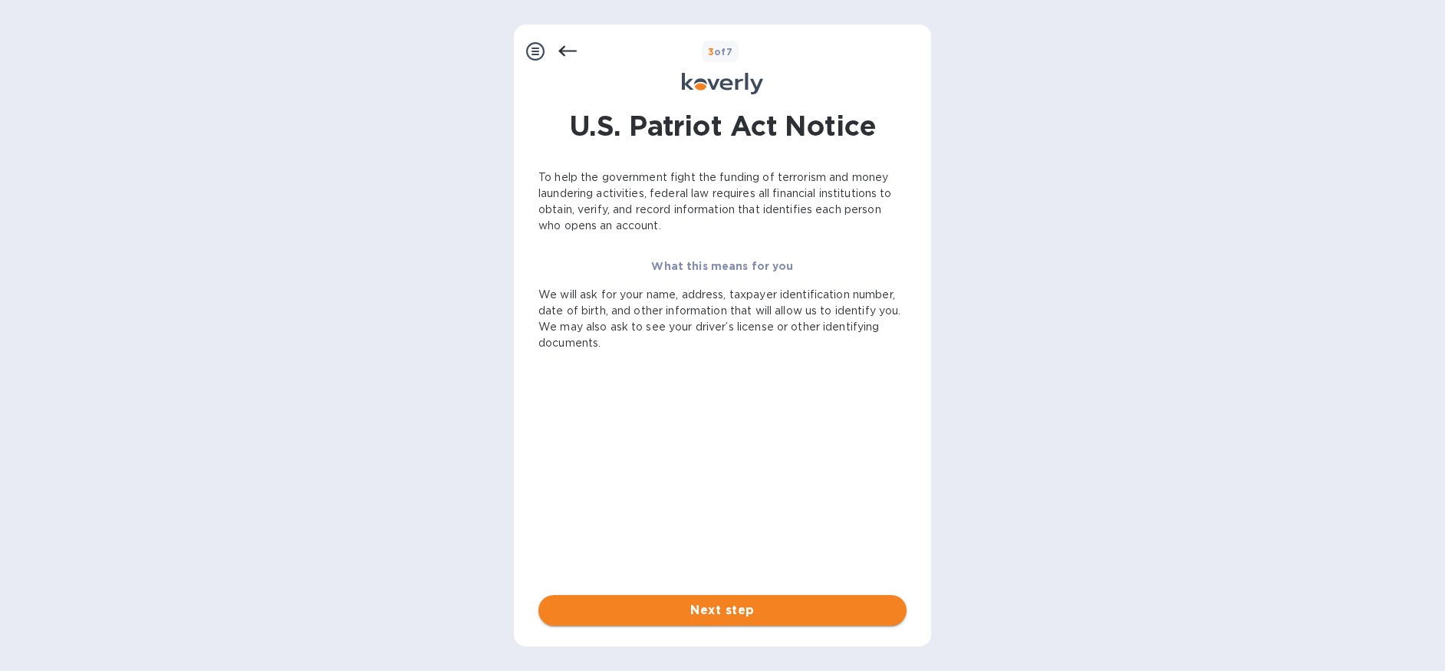
click at [714, 606] on span "Next step" at bounding box center [723, 610] width 344 height 18
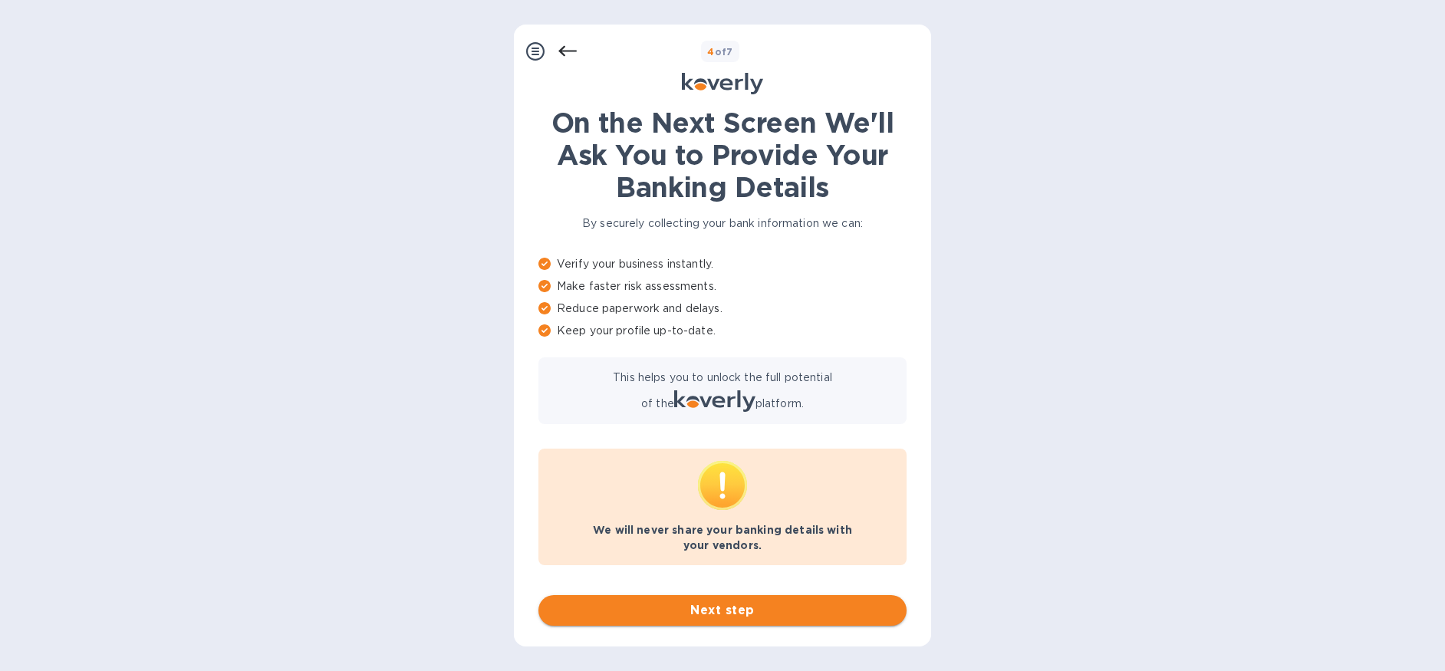
click at [766, 607] on span "Next step" at bounding box center [723, 610] width 344 height 18
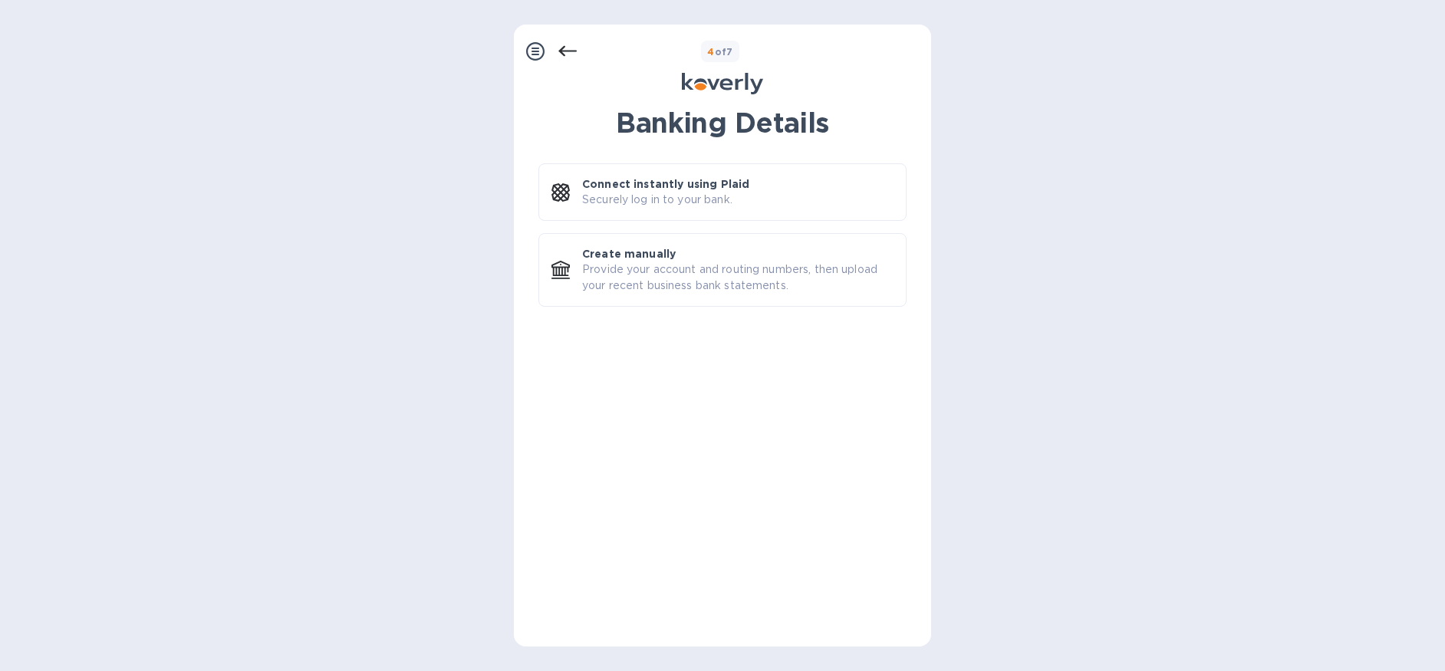
click at [563, 53] on icon at bounding box center [568, 51] width 18 height 11
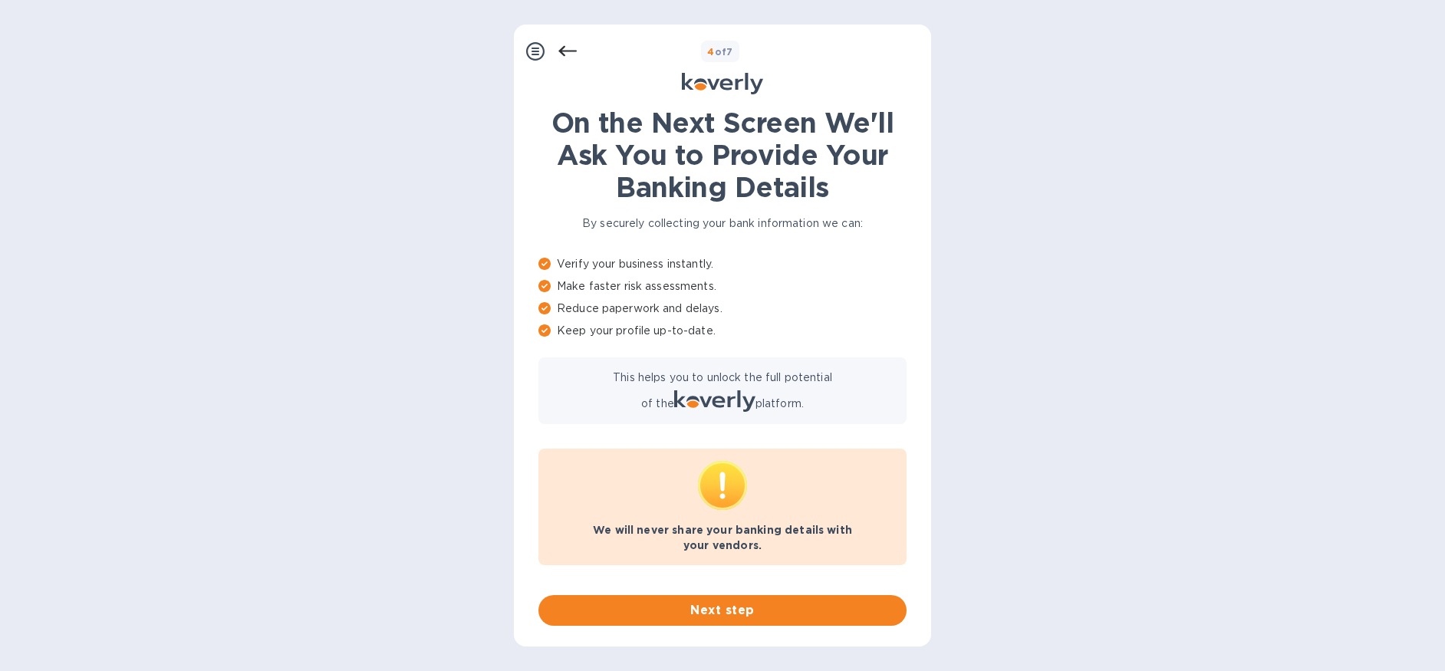
click at [563, 51] on icon at bounding box center [568, 51] width 18 height 11
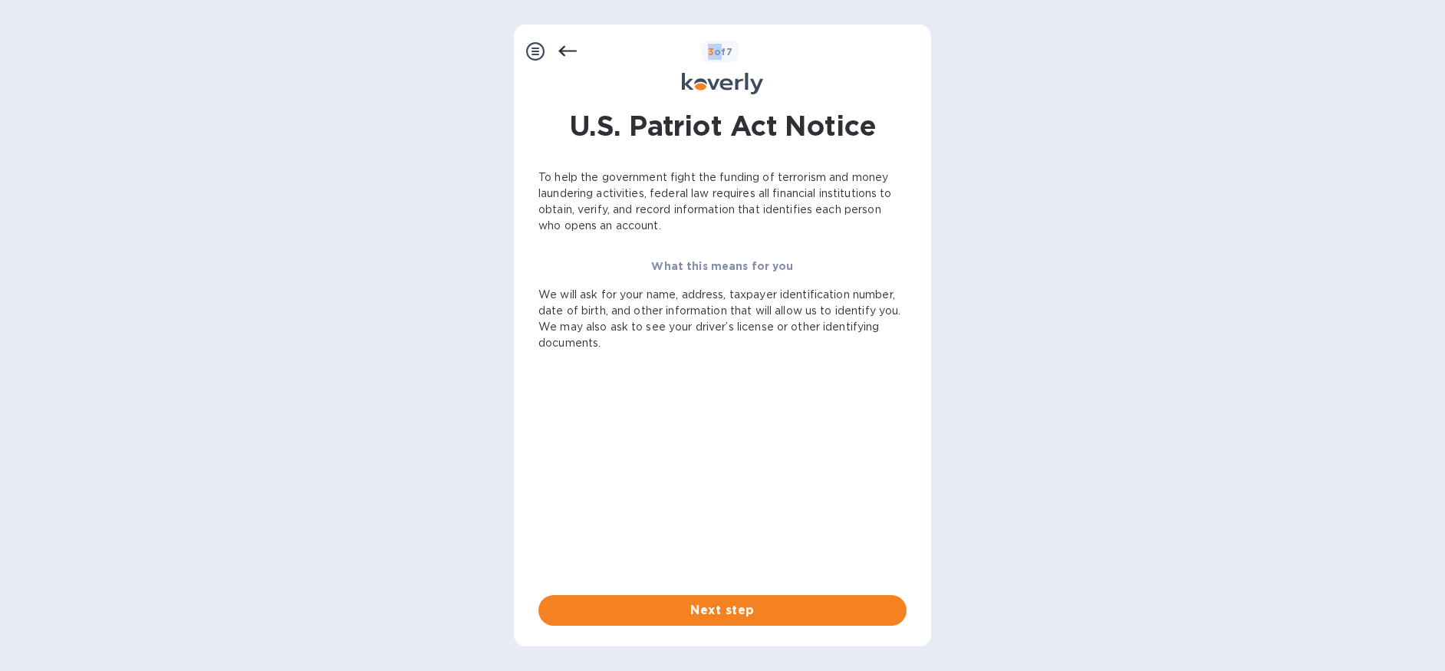
click at [563, 51] on icon at bounding box center [568, 51] width 18 height 11
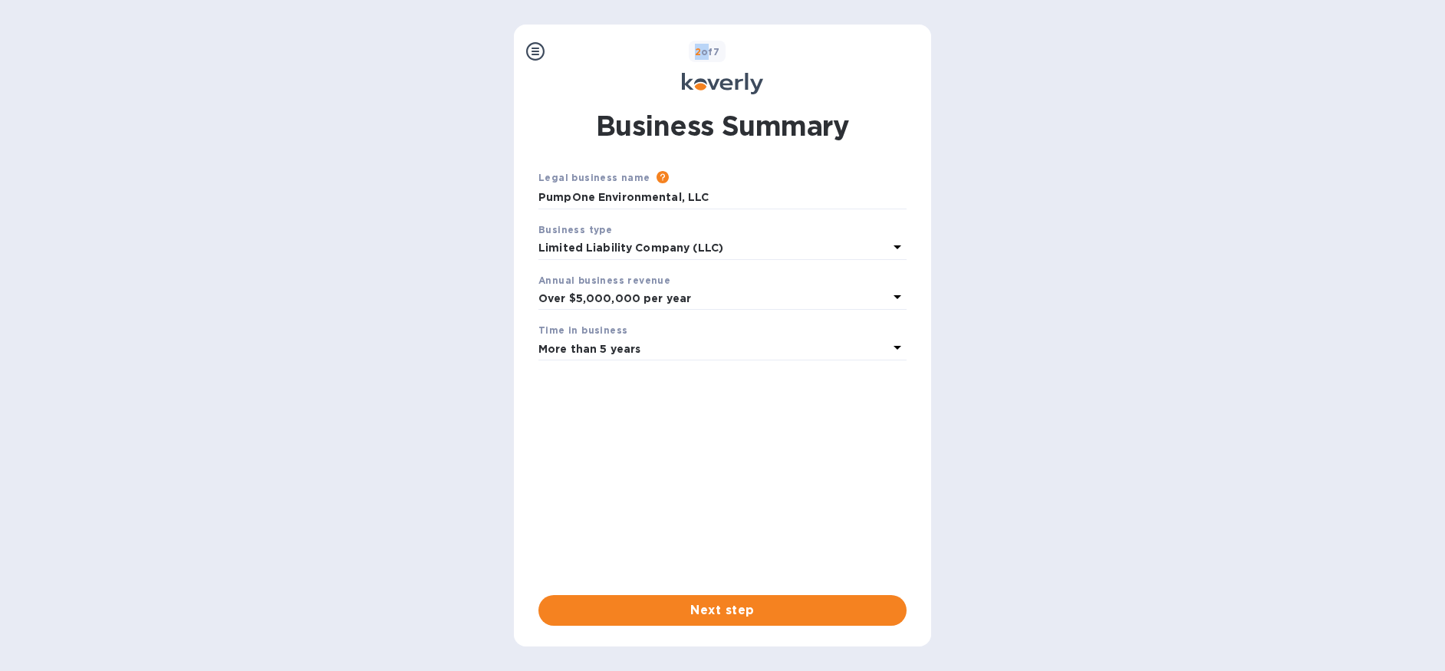
click at [563, 50] on div "2 of 7" at bounding box center [738, 52] width 374 height 22
click at [1115, 351] on div "Steps Koverly Account Business Summary U.S. Patriot Act Notice Banking Details …" at bounding box center [722, 336] width 1445 height 622
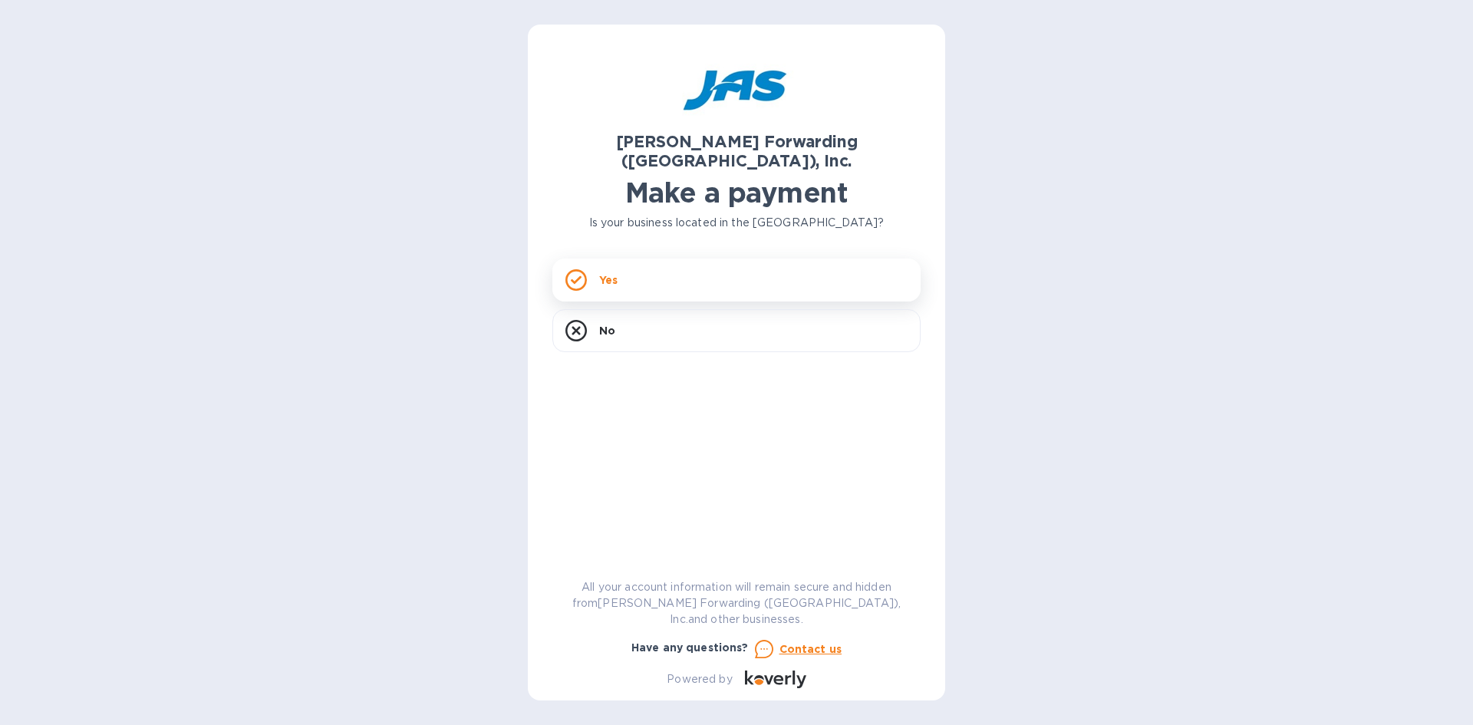
click at [794, 262] on div "Yes" at bounding box center [736, 280] width 368 height 43
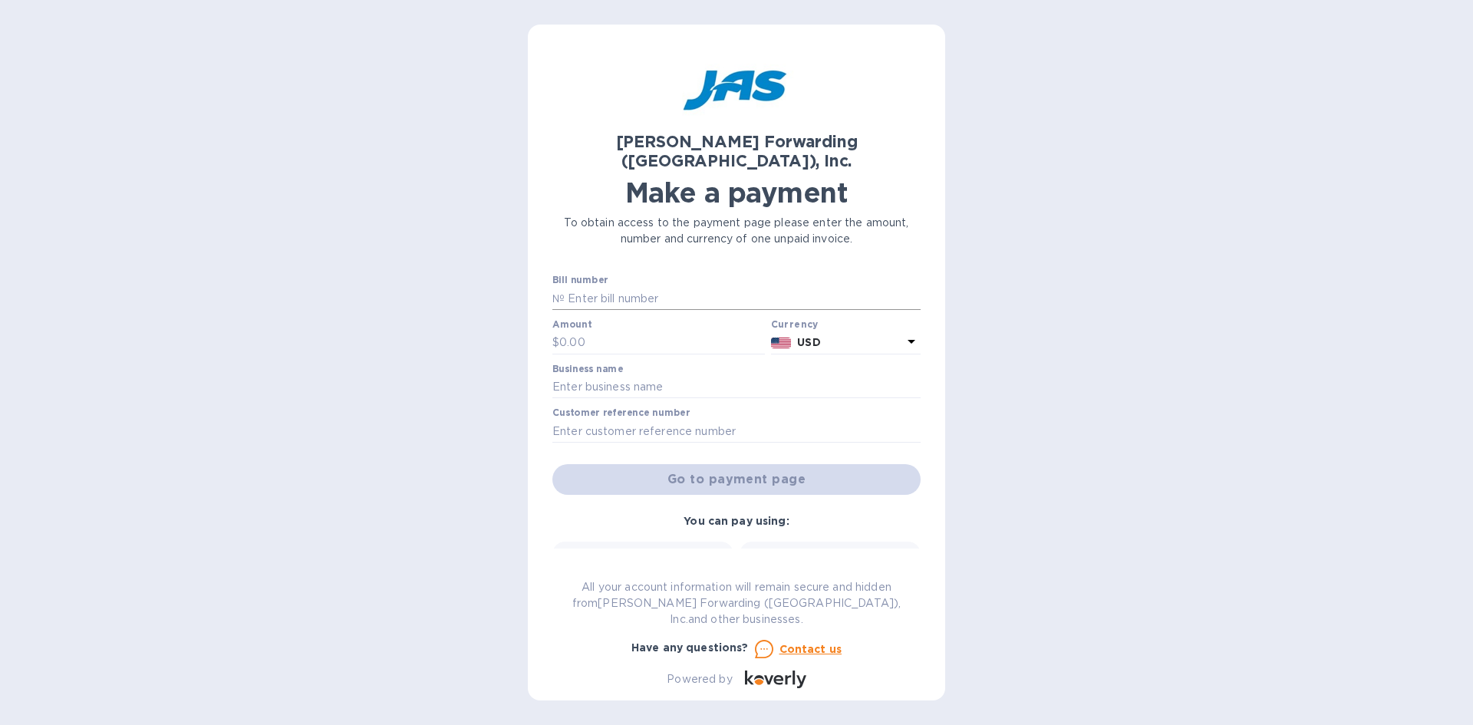
click at [677, 287] on input "text" at bounding box center [743, 298] width 356 height 23
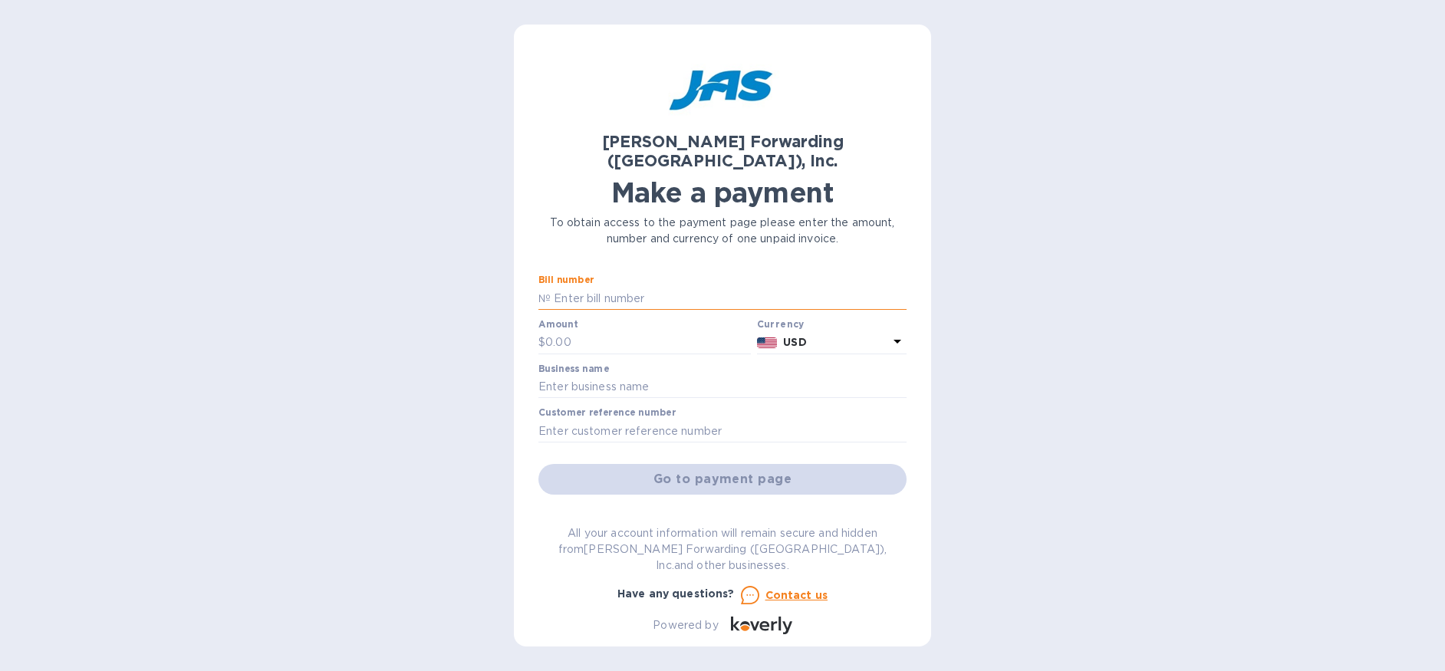
click at [624, 287] on input "text" at bounding box center [729, 298] width 356 height 23
type input "CLT503304953"
click at [623, 331] on input "text" at bounding box center [648, 342] width 206 height 23
type input "10,033.37"
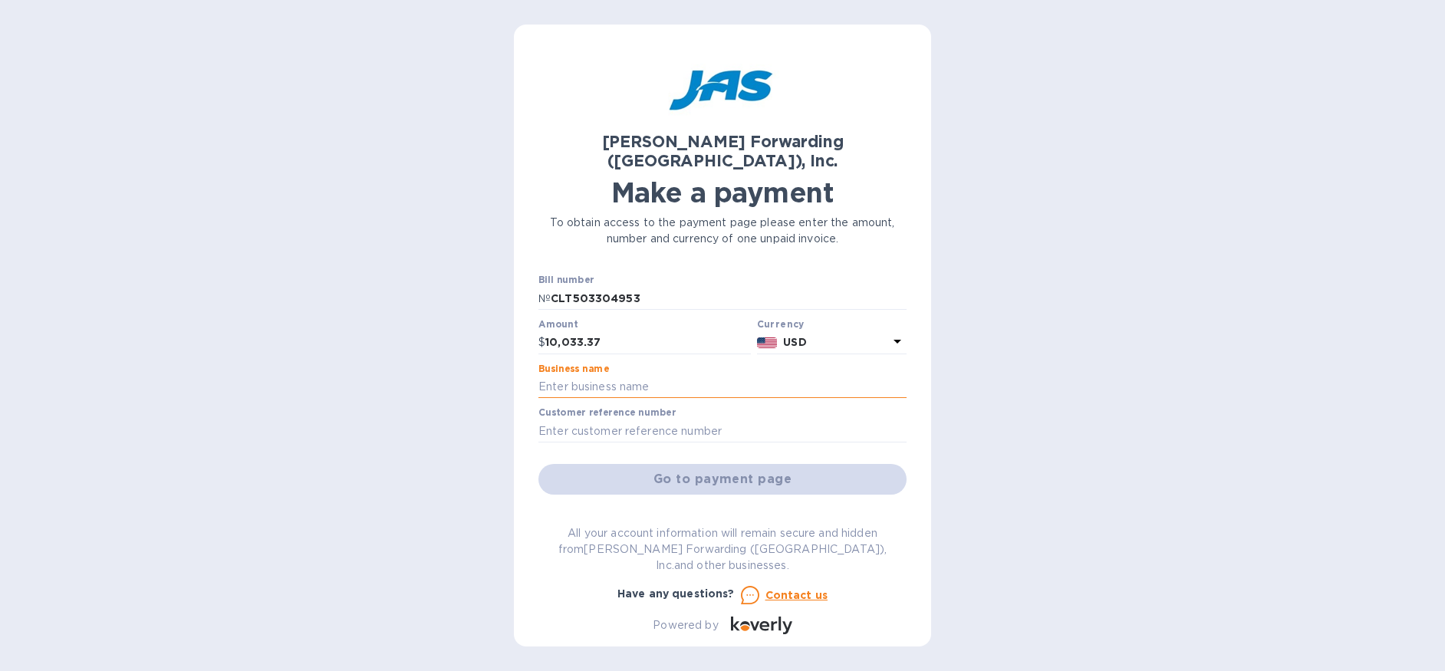
click at [621, 376] on input "text" at bounding box center [723, 387] width 368 height 23
type input "PumpOne Environmental, LLC"
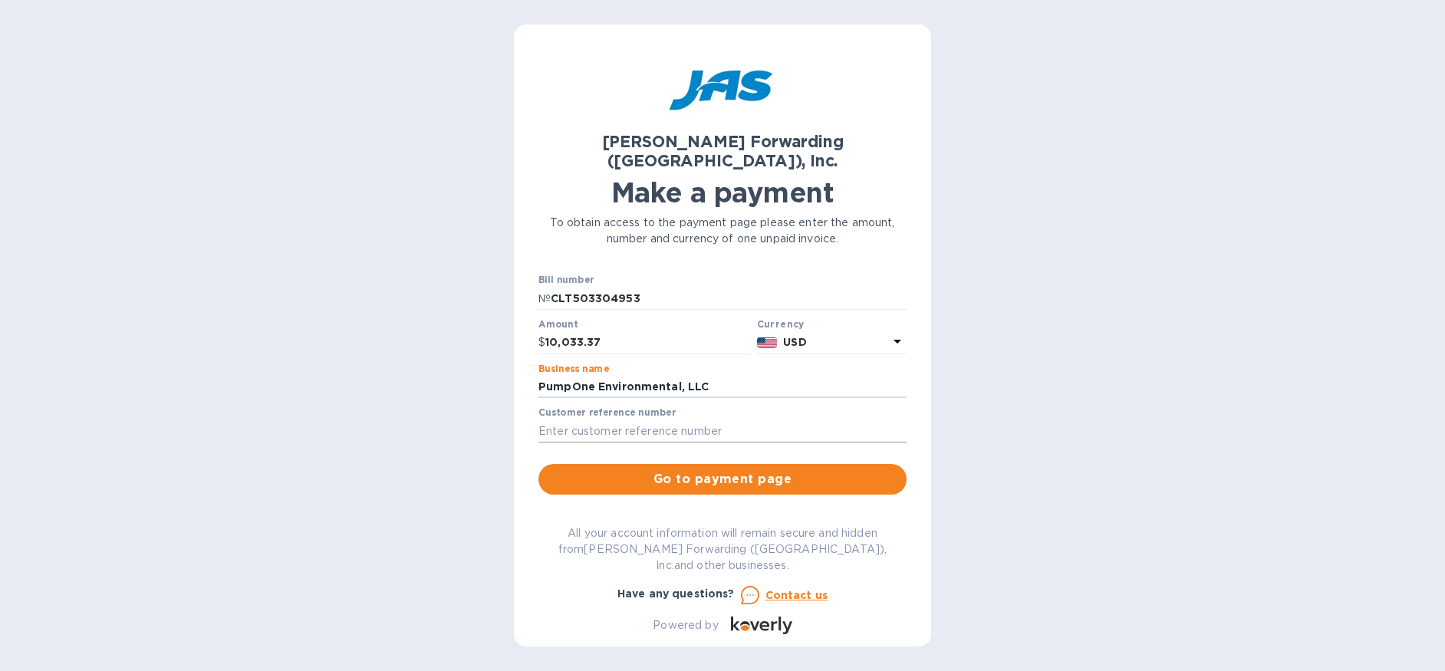
click at [631, 420] on input "text" at bounding box center [723, 431] width 368 height 23
type input "POS508619691"
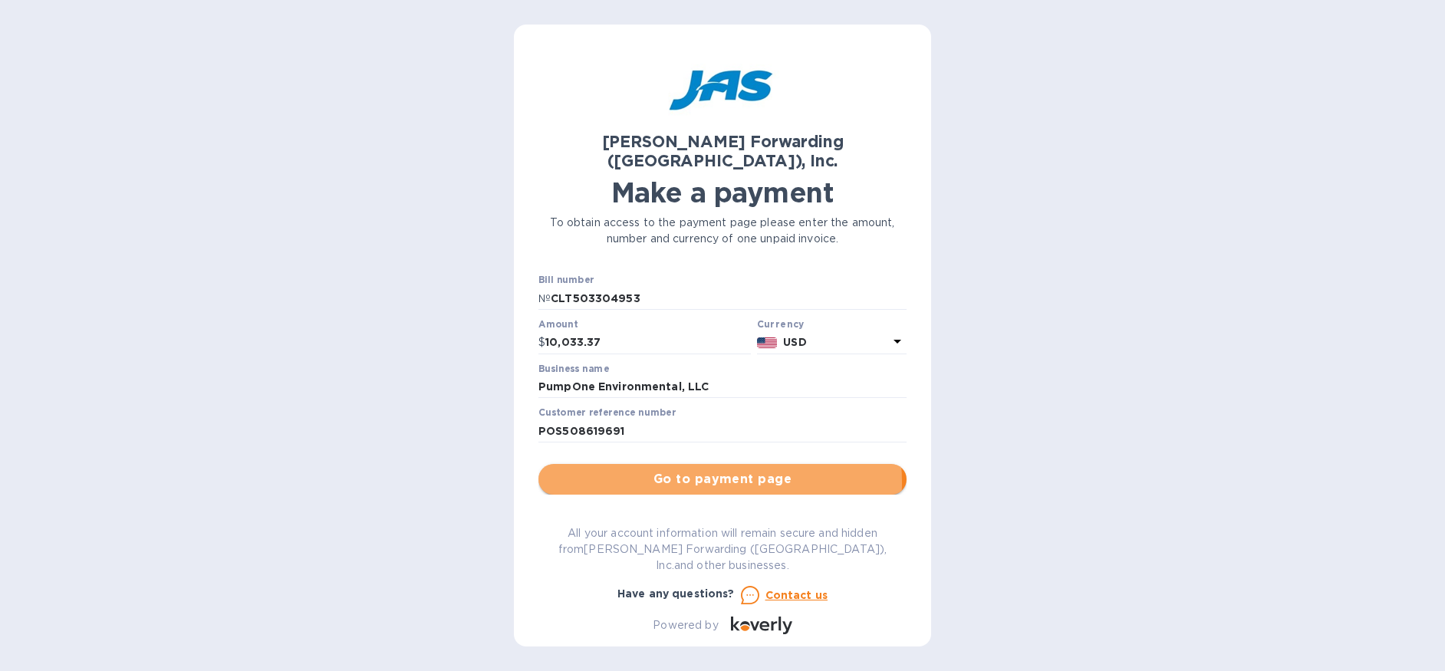
click at [698, 470] on span "Go to payment page" at bounding box center [723, 479] width 344 height 18
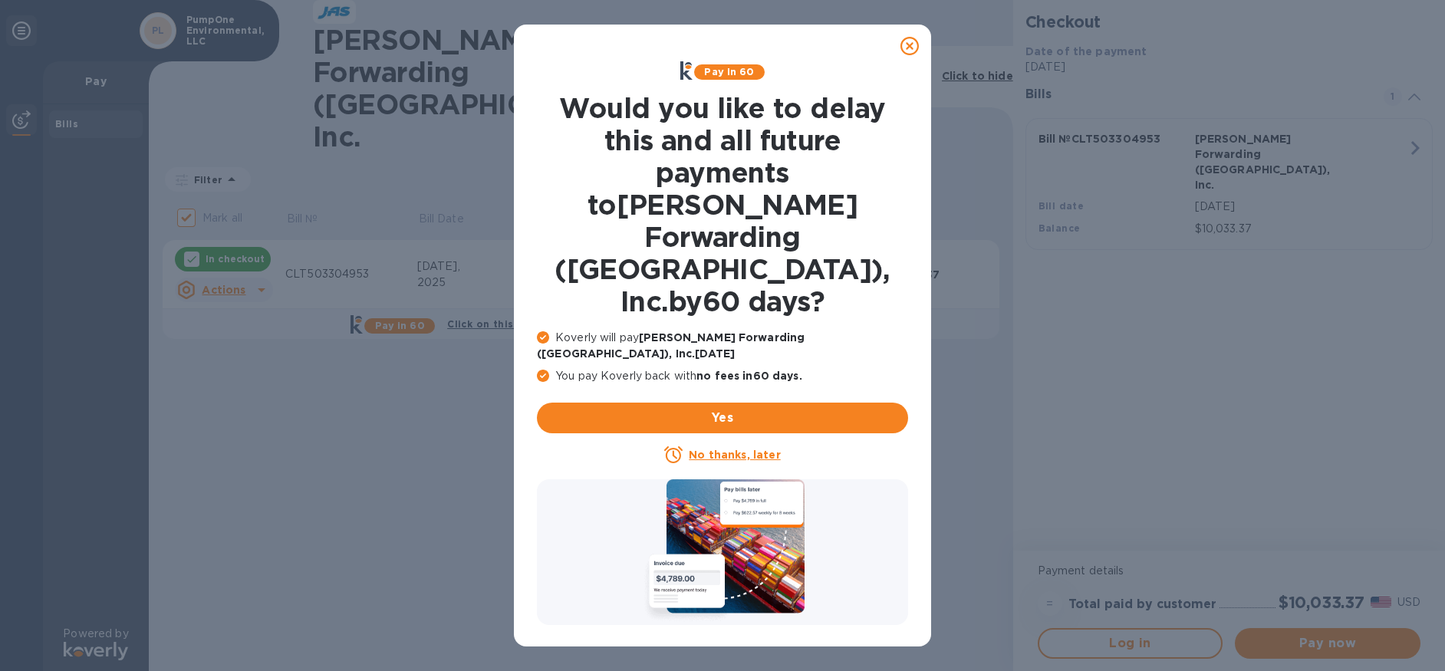
click at [729, 449] on u "No thanks, later" at bounding box center [734, 455] width 91 height 12
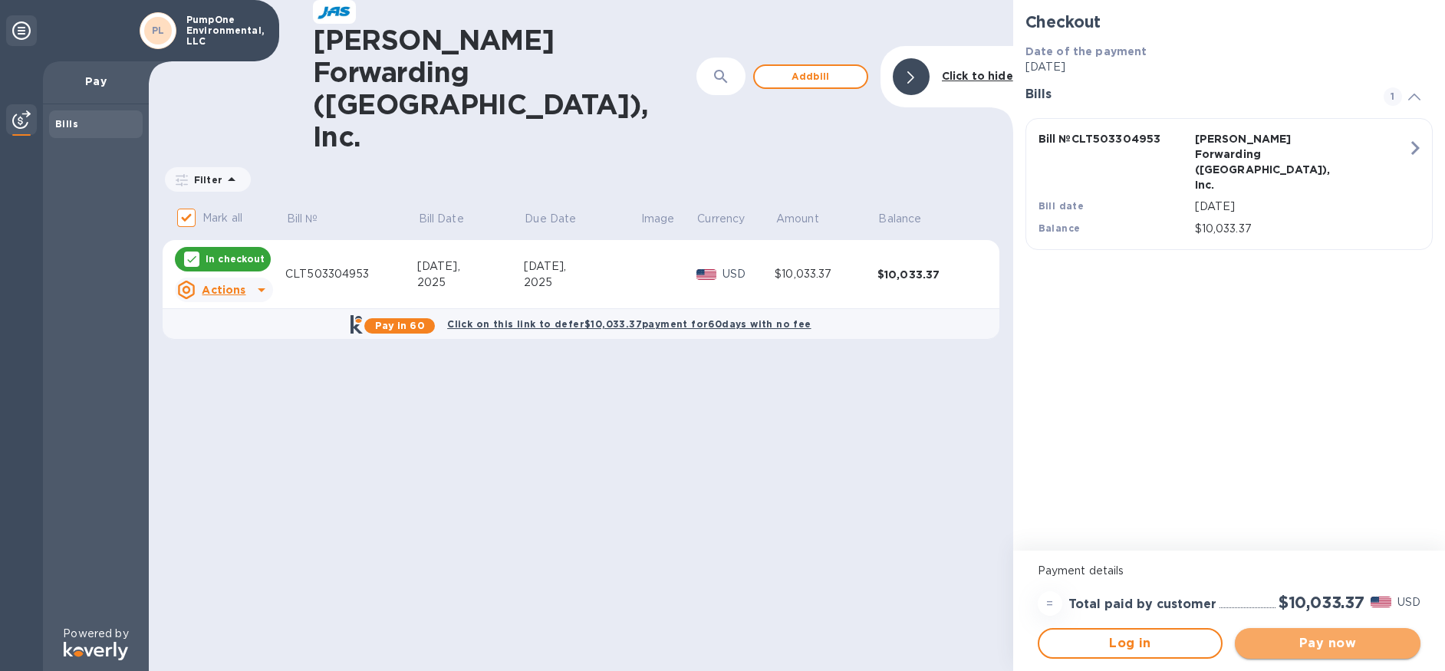
click at [1353, 642] on span "Pay now" at bounding box center [1327, 643] width 161 height 18
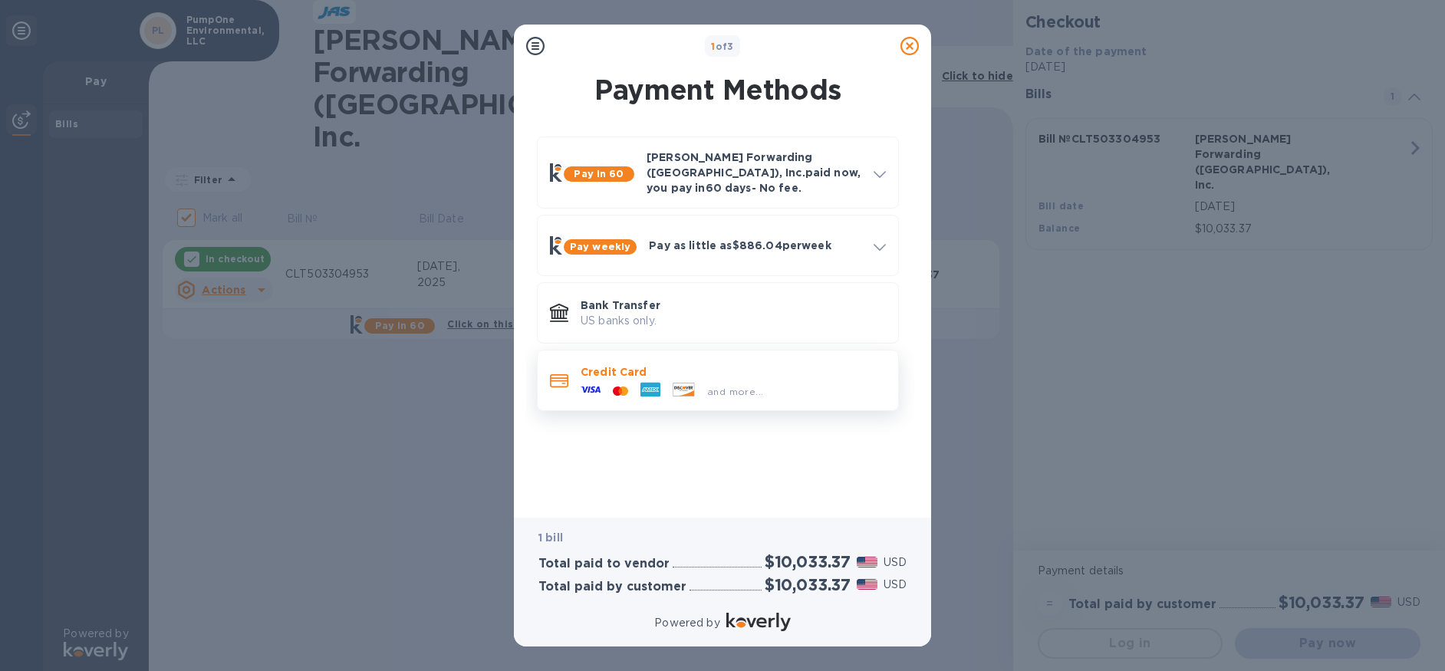
click at [621, 384] on div at bounding box center [621, 391] width 28 height 15
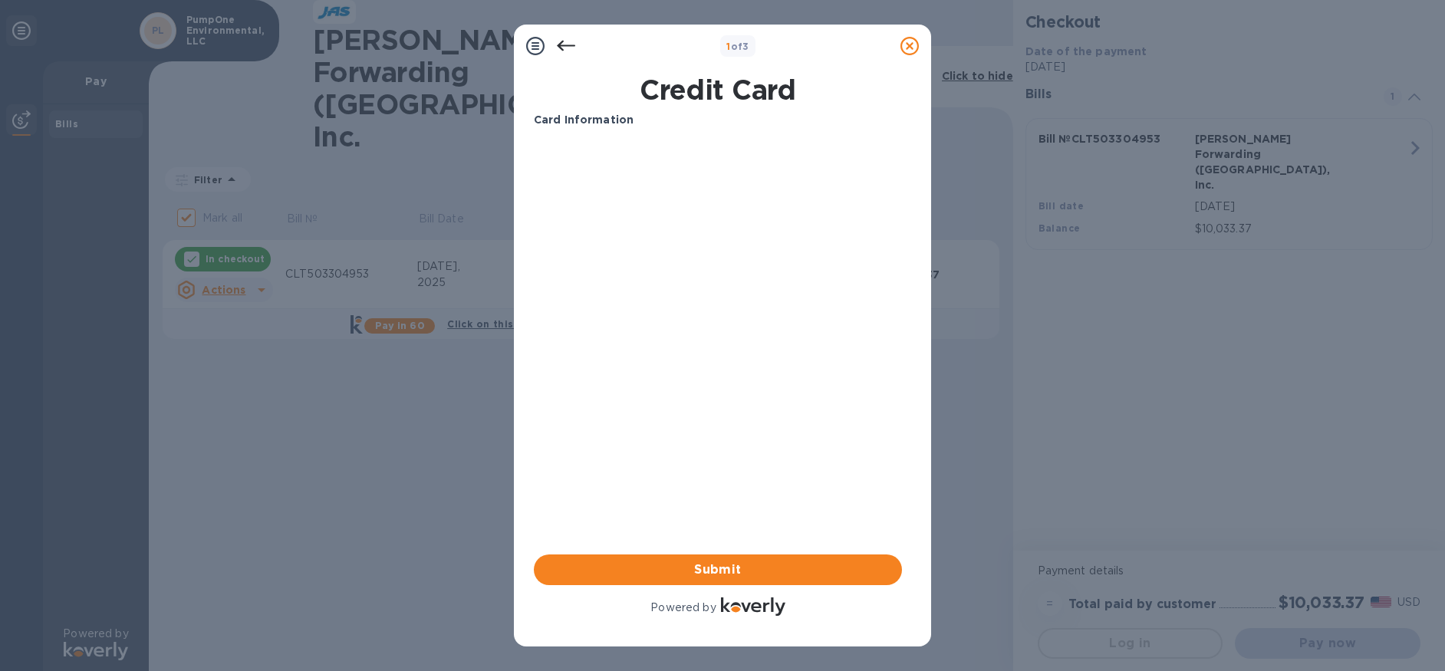
click at [699, 456] on div "Card Information Your browser does not support iframes Submit Powered by" at bounding box center [718, 365] width 368 height 507
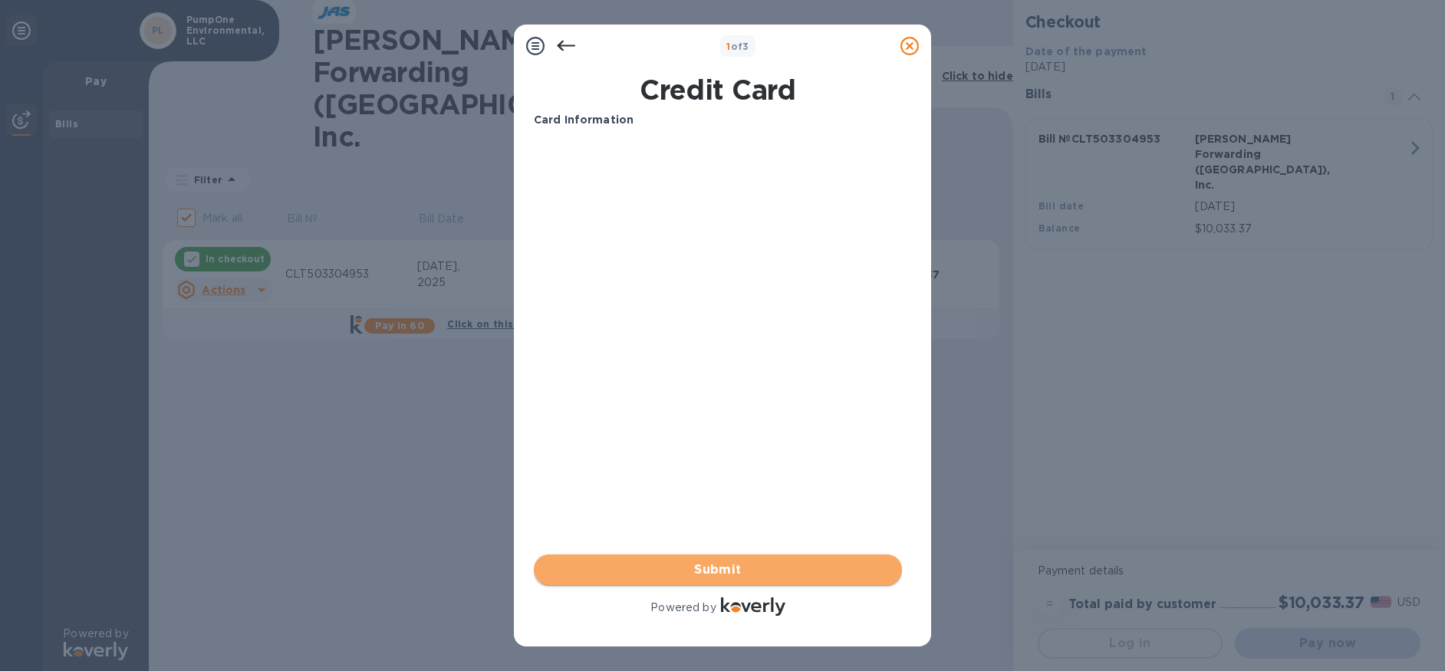
click at [735, 566] on span "Submit" at bounding box center [718, 570] width 344 height 18
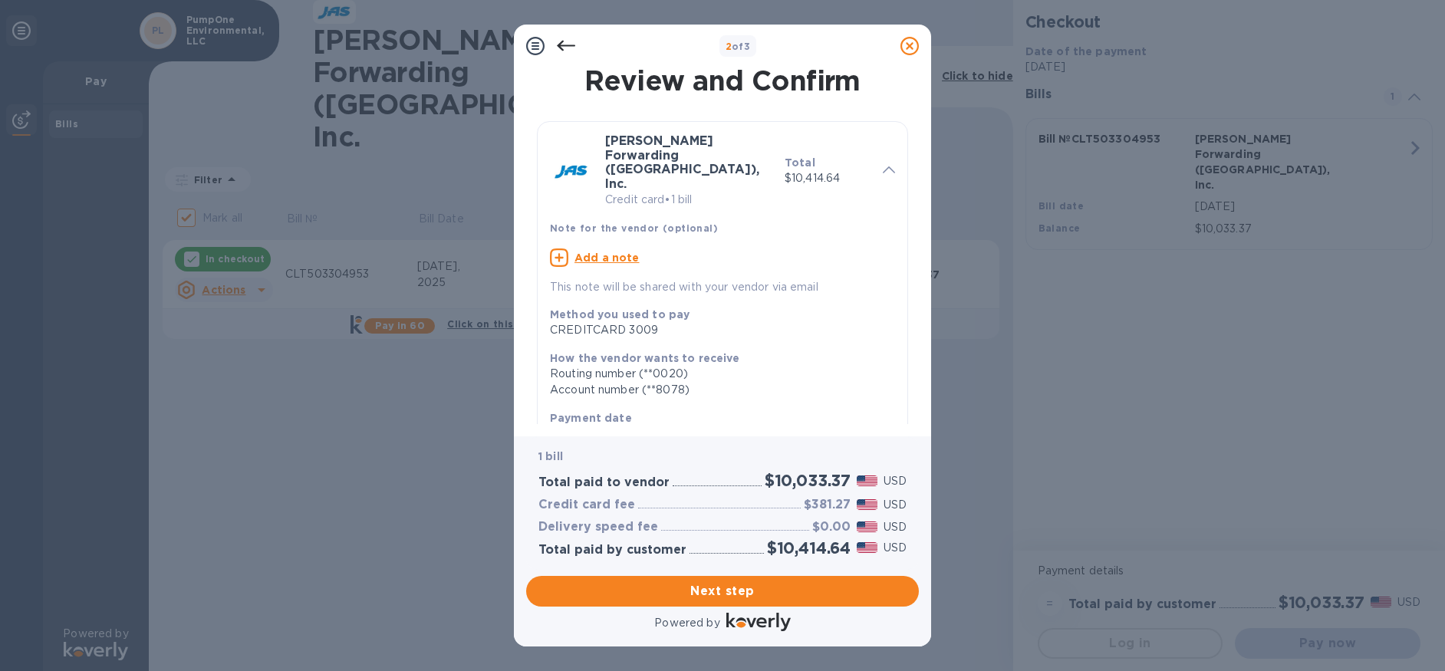
click at [622, 352] on b "How the vendor wants to receive" at bounding box center [645, 358] width 190 height 12
click at [565, 42] on icon at bounding box center [566, 46] width 18 height 18
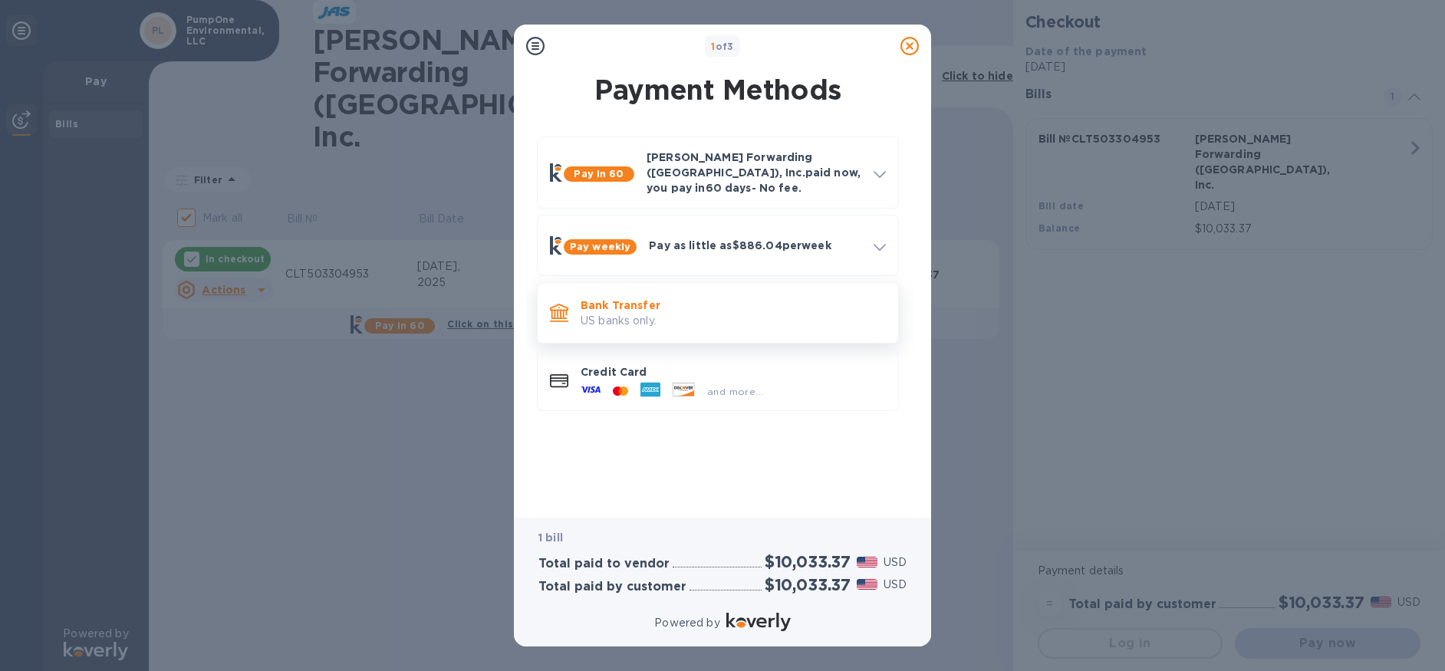
click at [761, 298] on p "Bank Transfer" at bounding box center [733, 305] width 305 height 15
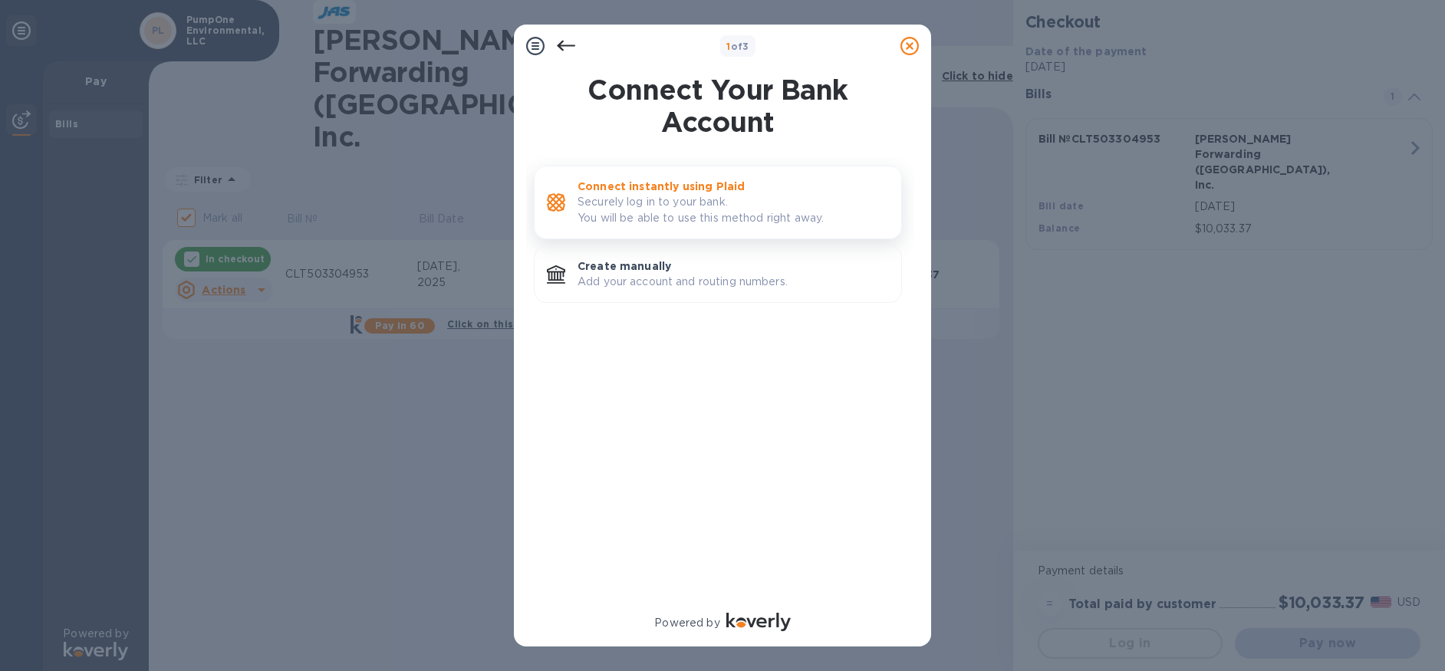
click at [748, 193] on p "Connect instantly using Plaid" at bounding box center [733, 186] width 311 height 15
click at [702, 268] on p "Create manually" at bounding box center [733, 266] width 311 height 15
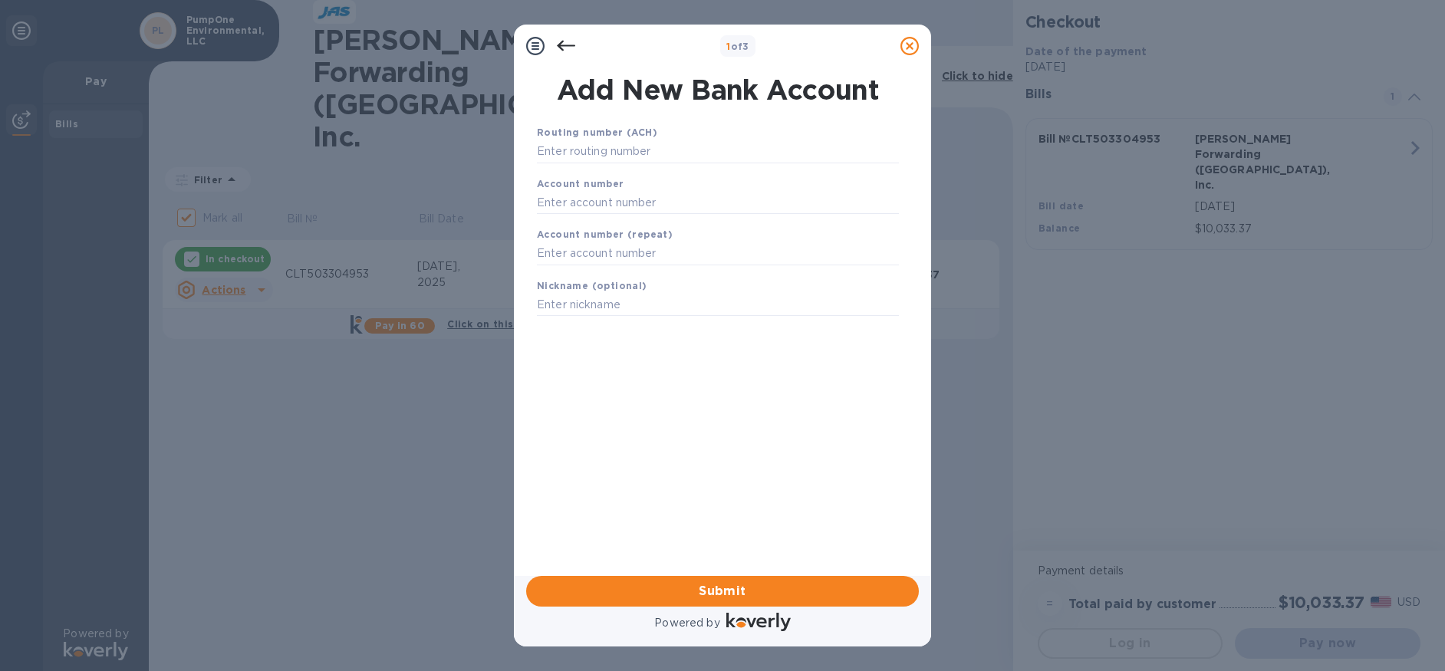
click at [565, 44] on icon at bounding box center [566, 46] width 18 height 18
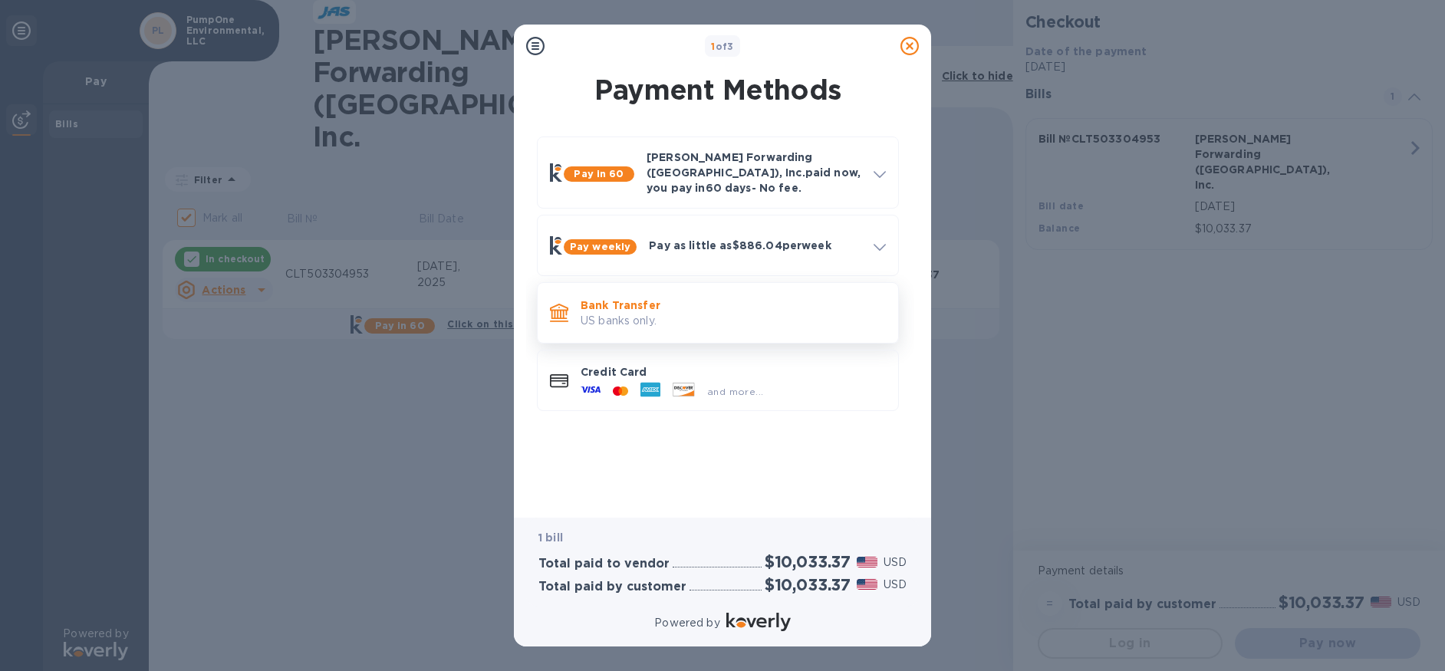
click at [744, 313] on p "US banks only." at bounding box center [733, 321] width 305 height 16
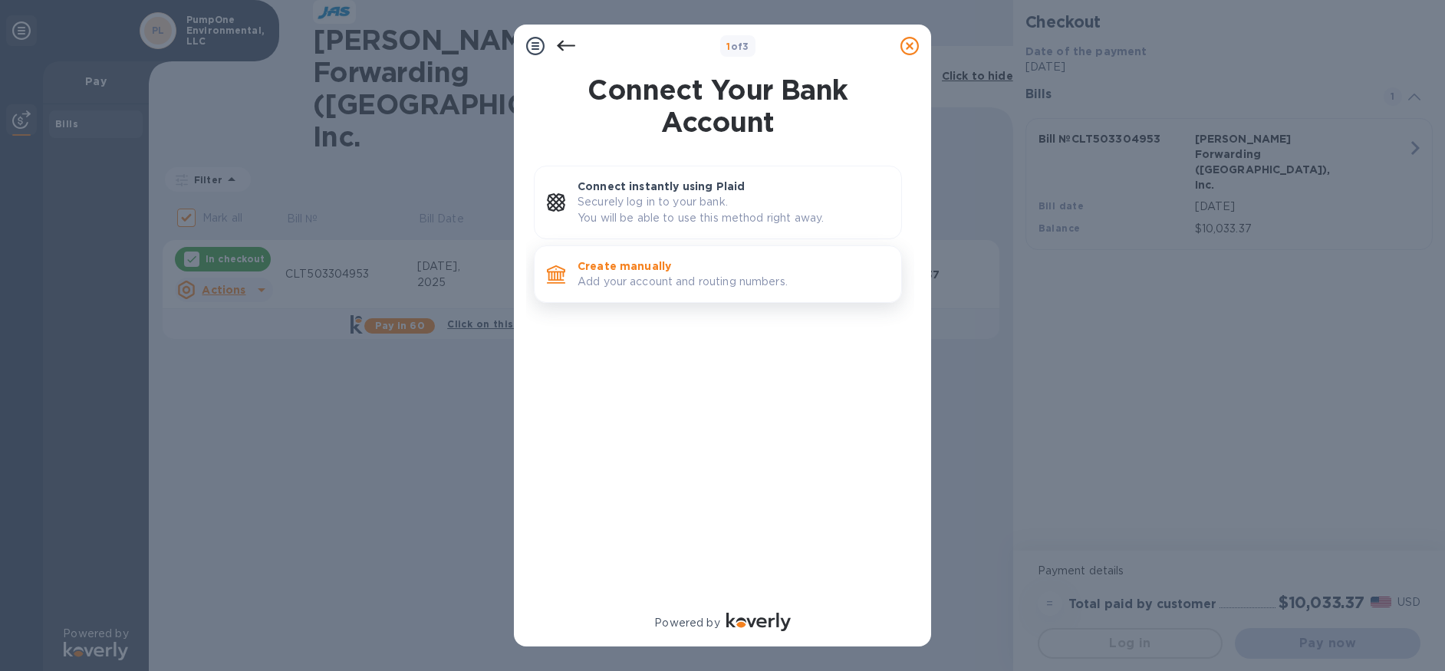
click at [700, 279] on p "Add your account and routing numbers." at bounding box center [733, 282] width 311 height 16
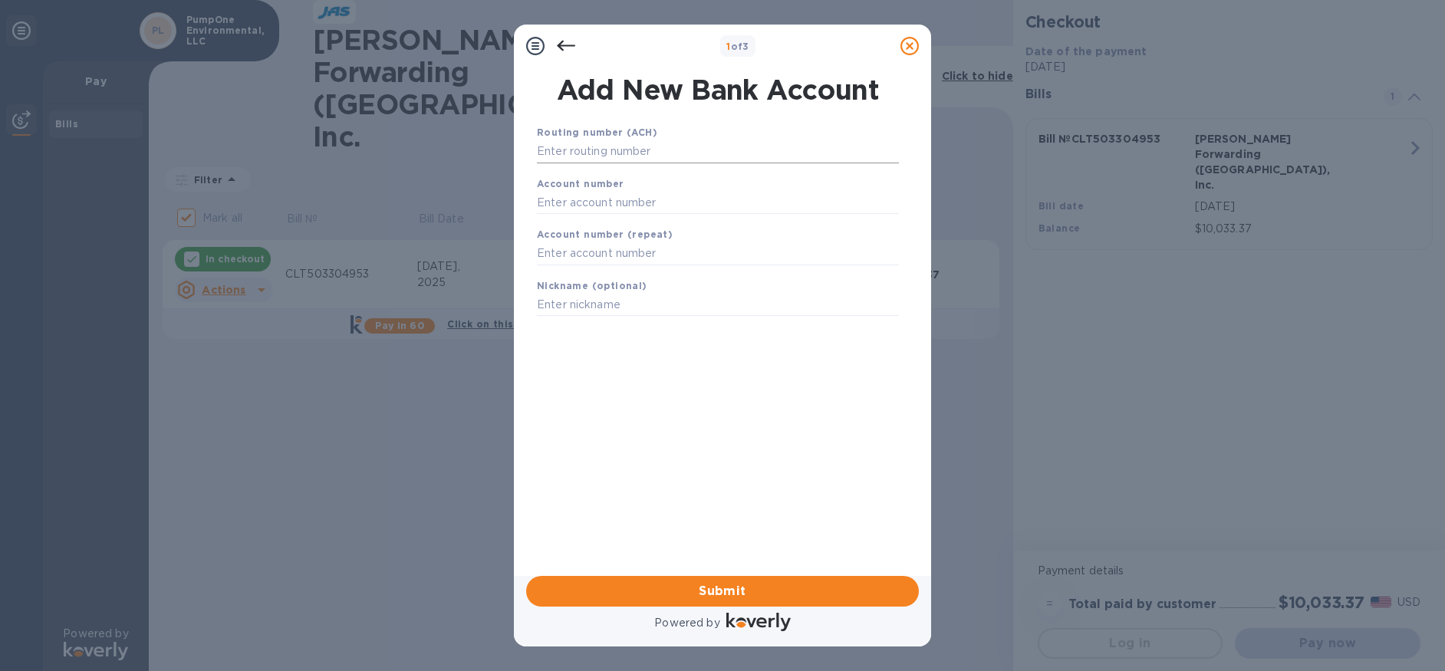
click at [686, 144] on input "text" at bounding box center [718, 151] width 362 height 23
drag, startPoint x: 175, startPoint y: 6, endPoint x: 184, endPoint y: 377, distance: 370.7
click at [184, 377] on div "1 of 3 Add New Bank Account Routing number (ACH) Account number Account number …" at bounding box center [722, 335] width 1445 height 671
click at [564, 44] on icon at bounding box center [566, 46] width 18 height 18
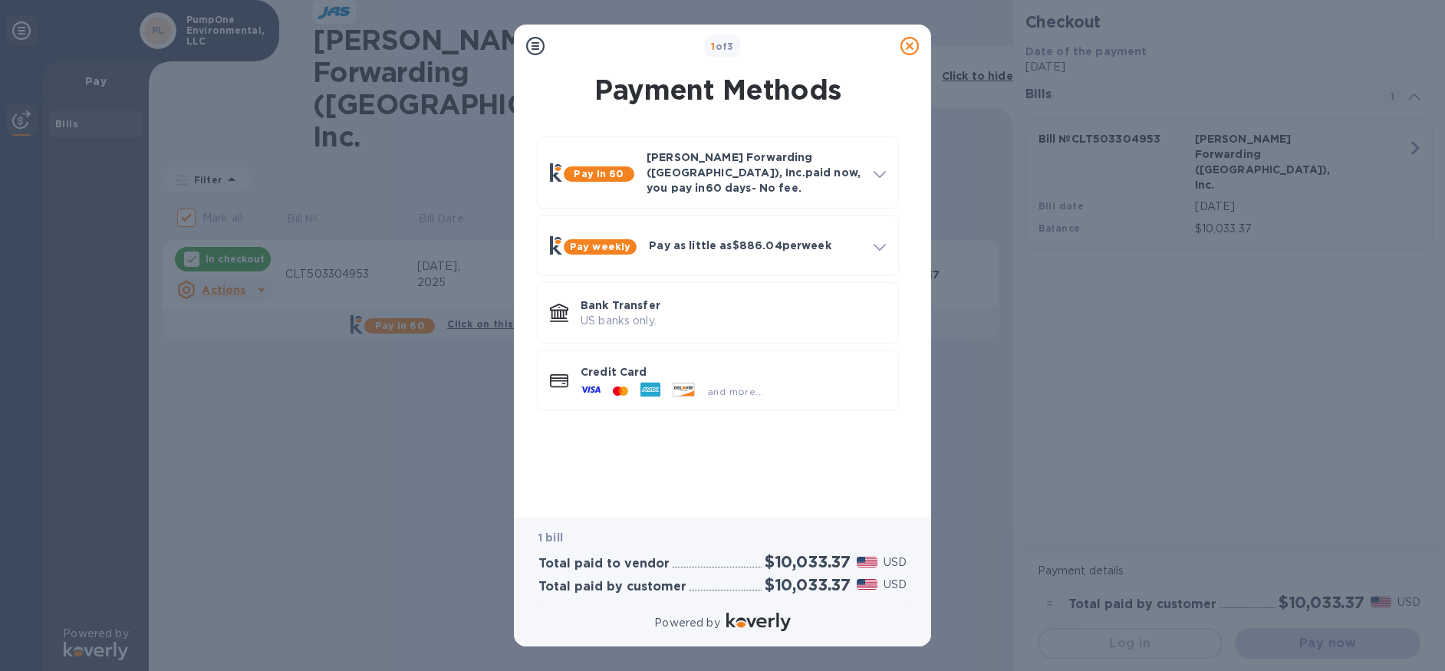
drag, startPoint x: 856, startPoint y: 174, endPoint x: 987, endPoint y: 435, distance: 291.6
click at [974, 434] on div "1 of 3 Payment Methods Pay in 60 [PERSON_NAME] Forwarding ([GEOGRAPHIC_DATA]), …" at bounding box center [722, 335] width 1445 height 671
click at [659, 300] on p "Bank Transfer" at bounding box center [733, 305] width 305 height 15
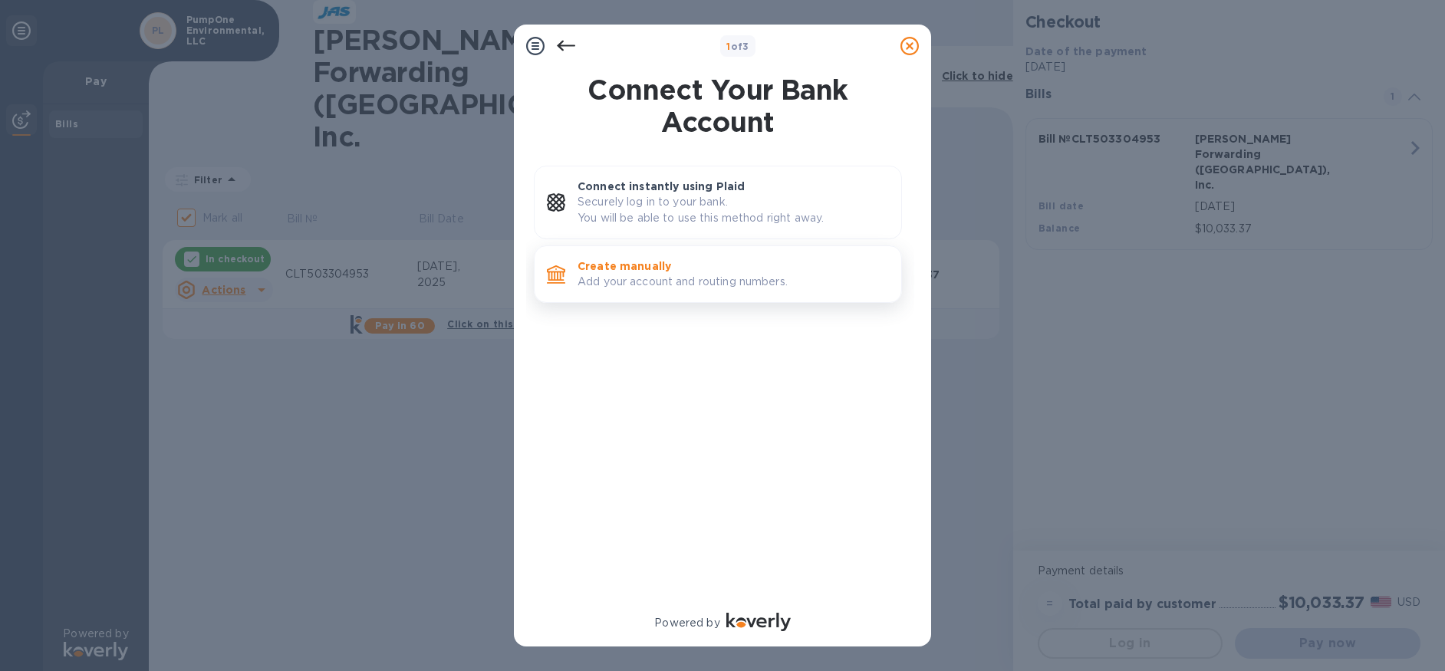
click at [718, 277] on p "Add your account and routing numbers." at bounding box center [733, 282] width 311 height 16
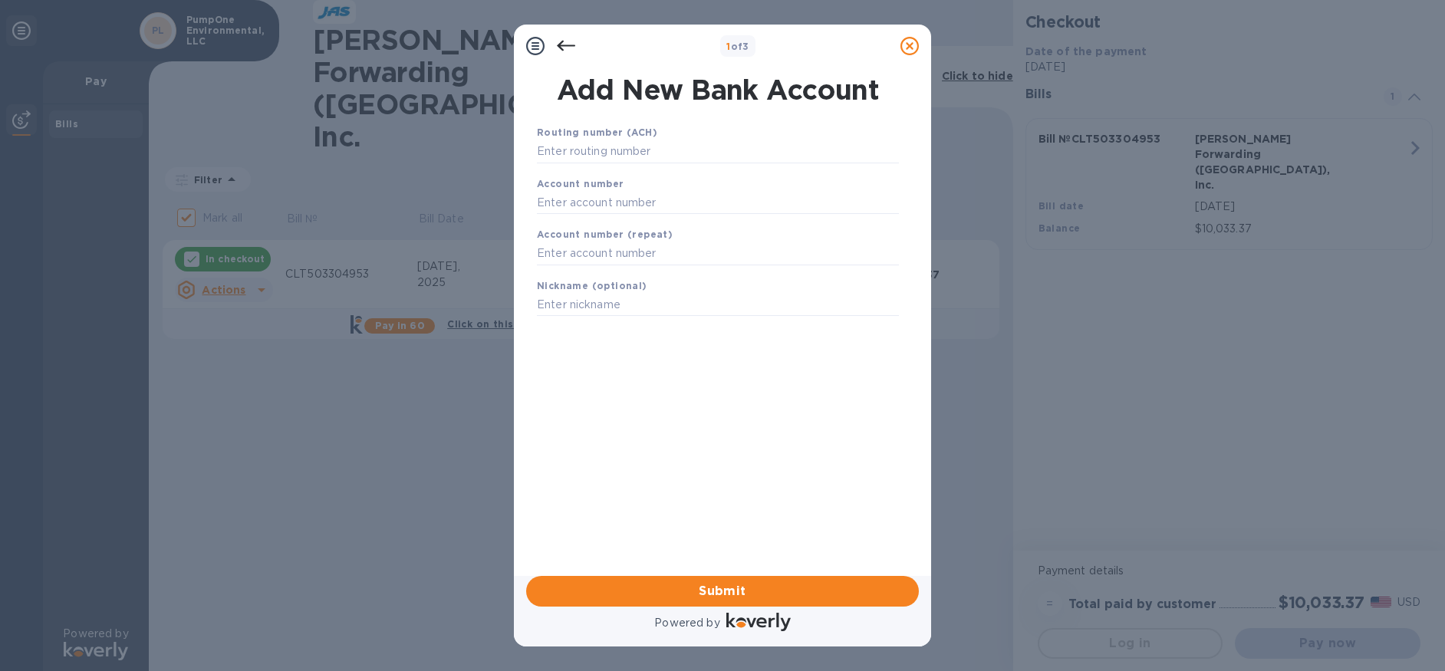
click at [572, 42] on icon at bounding box center [566, 46] width 18 height 18
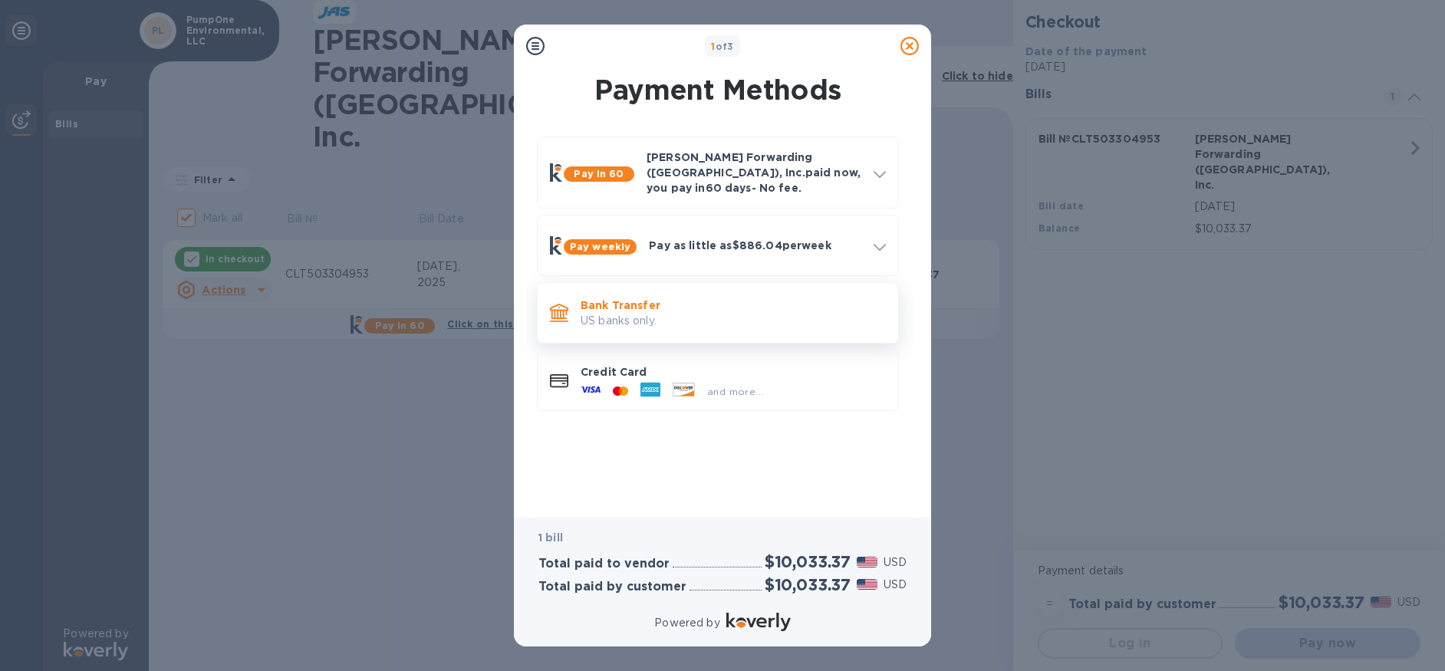
click at [674, 313] on p "US banks only." at bounding box center [733, 321] width 305 height 16
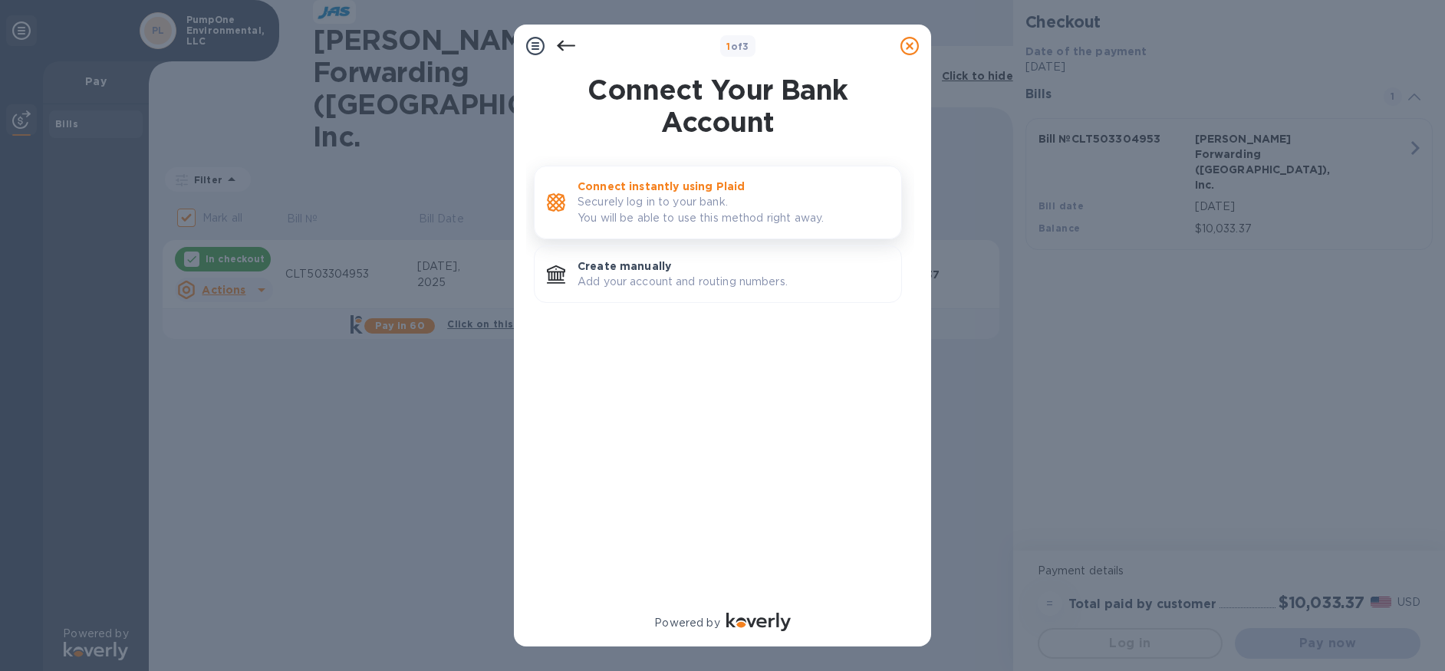
click at [683, 201] on p "Securely log in to your bank. You will be able to use this method right away." at bounding box center [733, 210] width 311 height 32
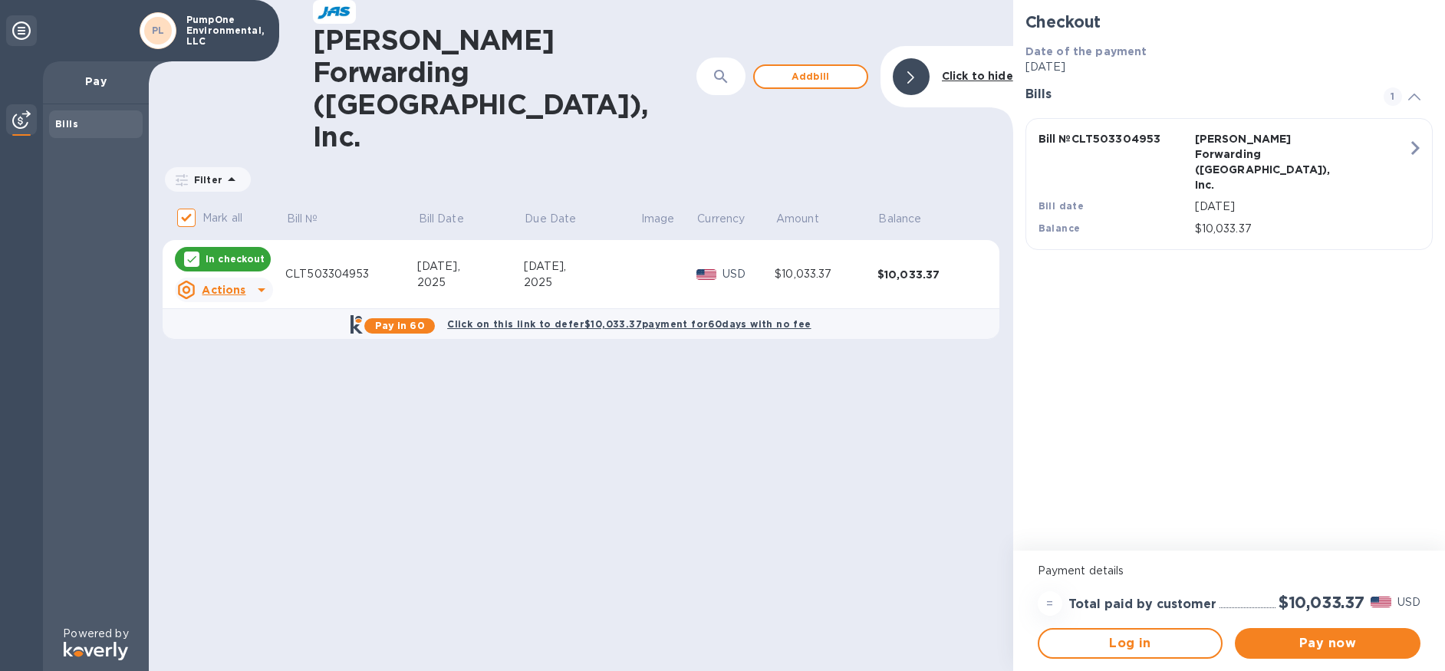
click at [1358, 199] on p "[DATE]" at bounding box center [1301, 207] width 213 height 16
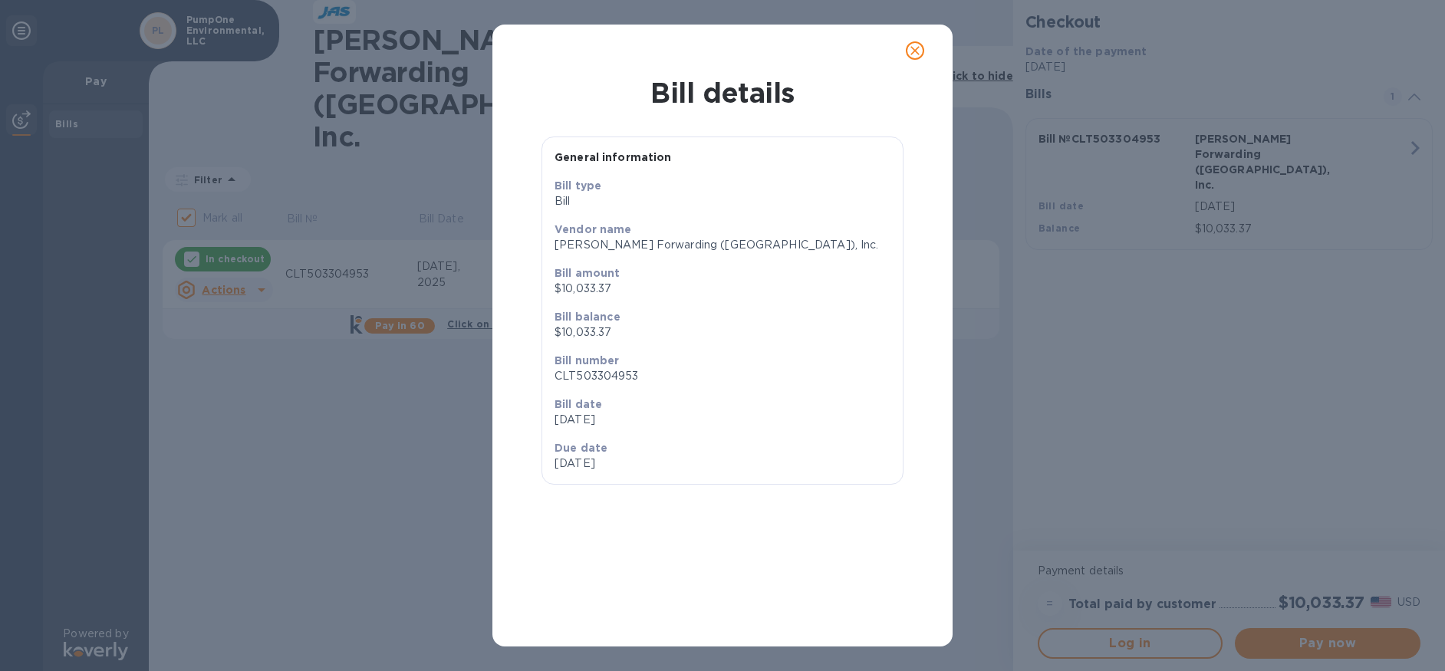
click at [1315, 323] on div "Bill details General information Bill type [PERSON_NAME] name [PERSON_NAME] For…" at bounding box center [722, 335] width 1445 height 671
click at [921, 52] on icon "close" at bounding box center [915, 50] width 15 height 15
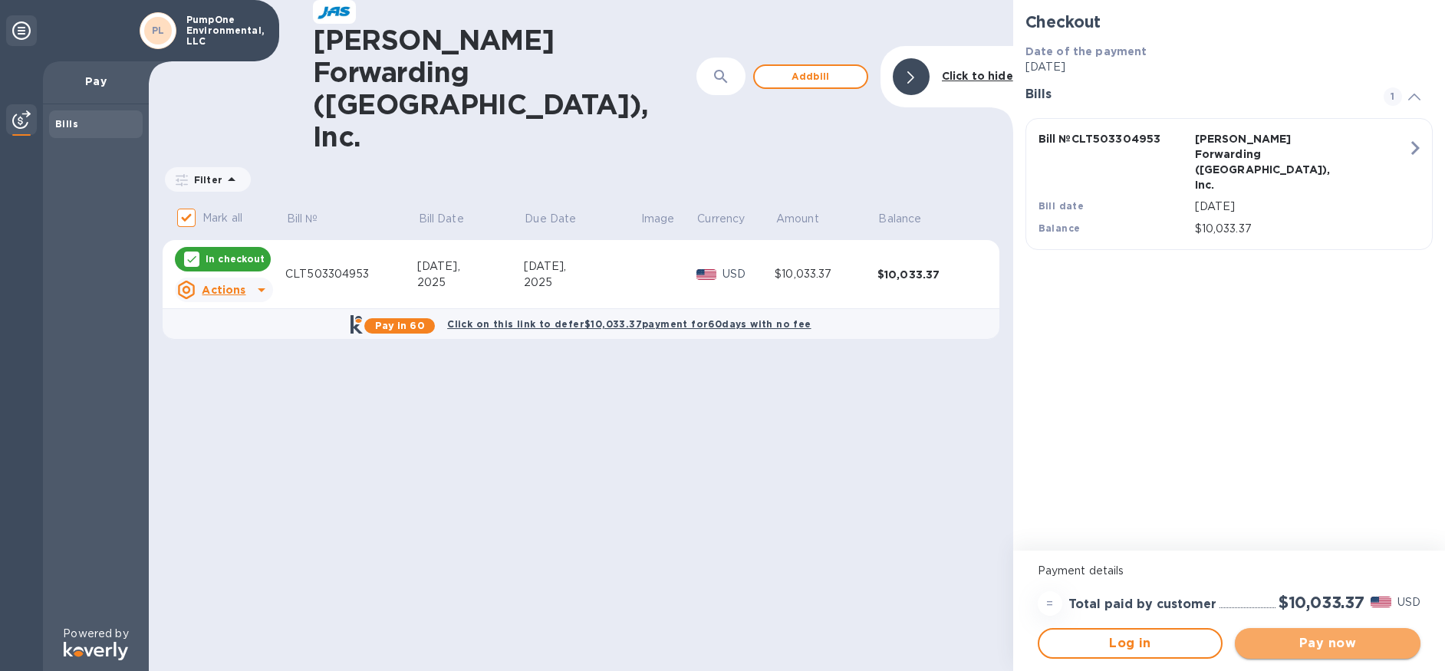
click at [1303, 647] on span "Pay now" at bounding box center [1327, 643] width 161 height 18
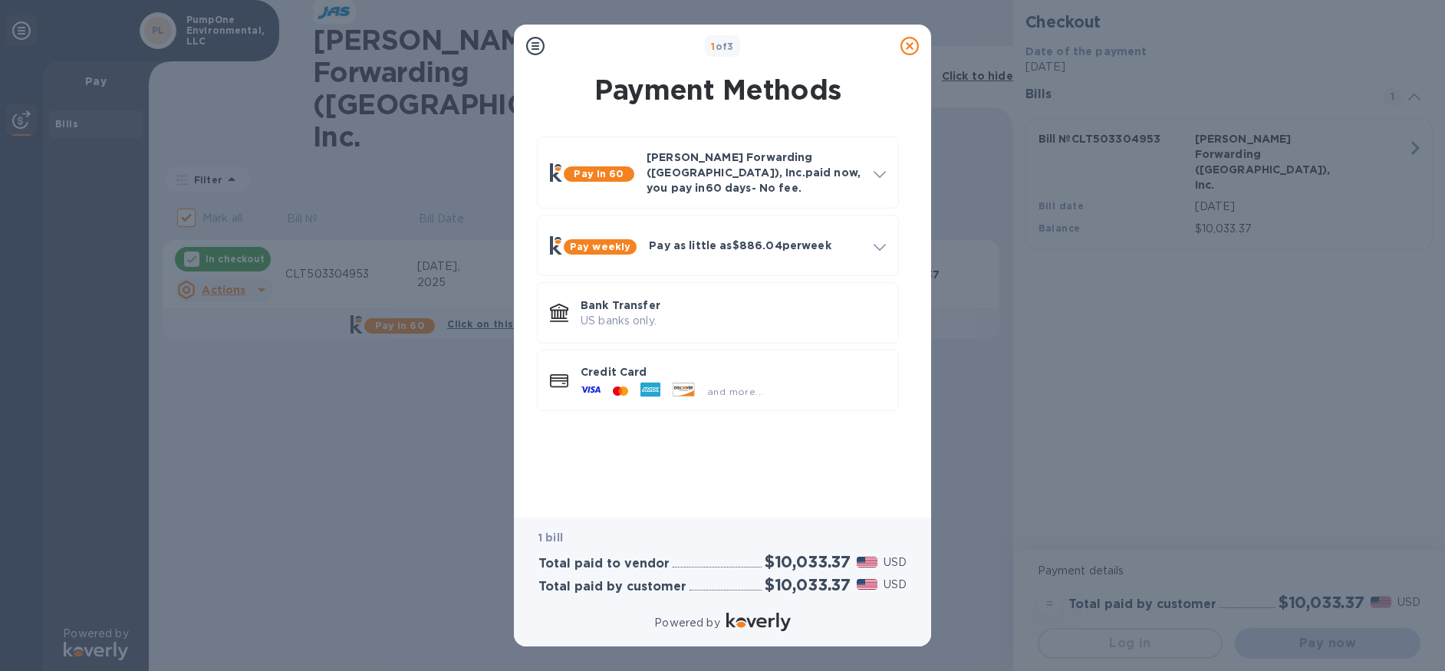
click at [1123, 625] on div "1 of 3 Payment Methods Pay in 60 [PERSON_NAME] Forwarding ([GEOGRAPHIC_DATA]), …" at bounding box center [722, 335] width 1445 height 671
click at [909, 35] on div at bounding box center [910, 46] width 31 height 31
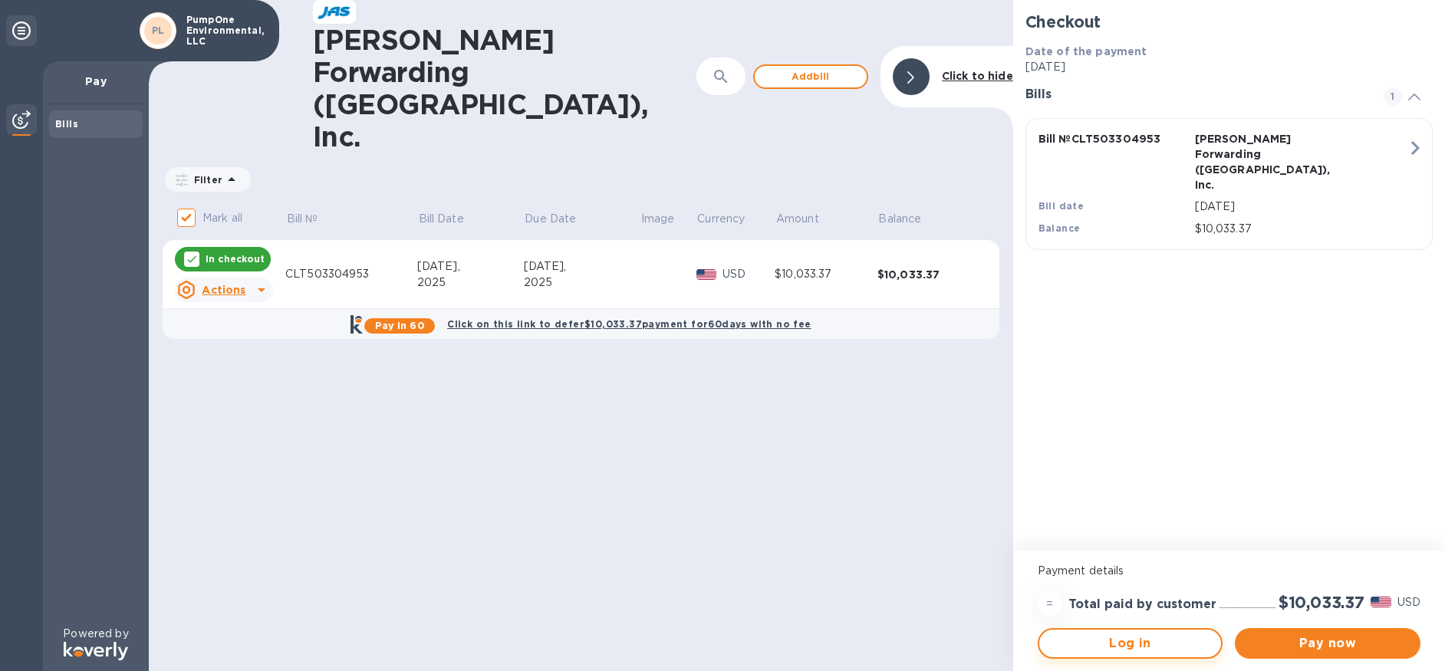
click at [1108, 631] on button "Log in" at bounding box center [1131, 643] width 186 height 31
